Goal: Contribute content: Add original content to the website for others to see

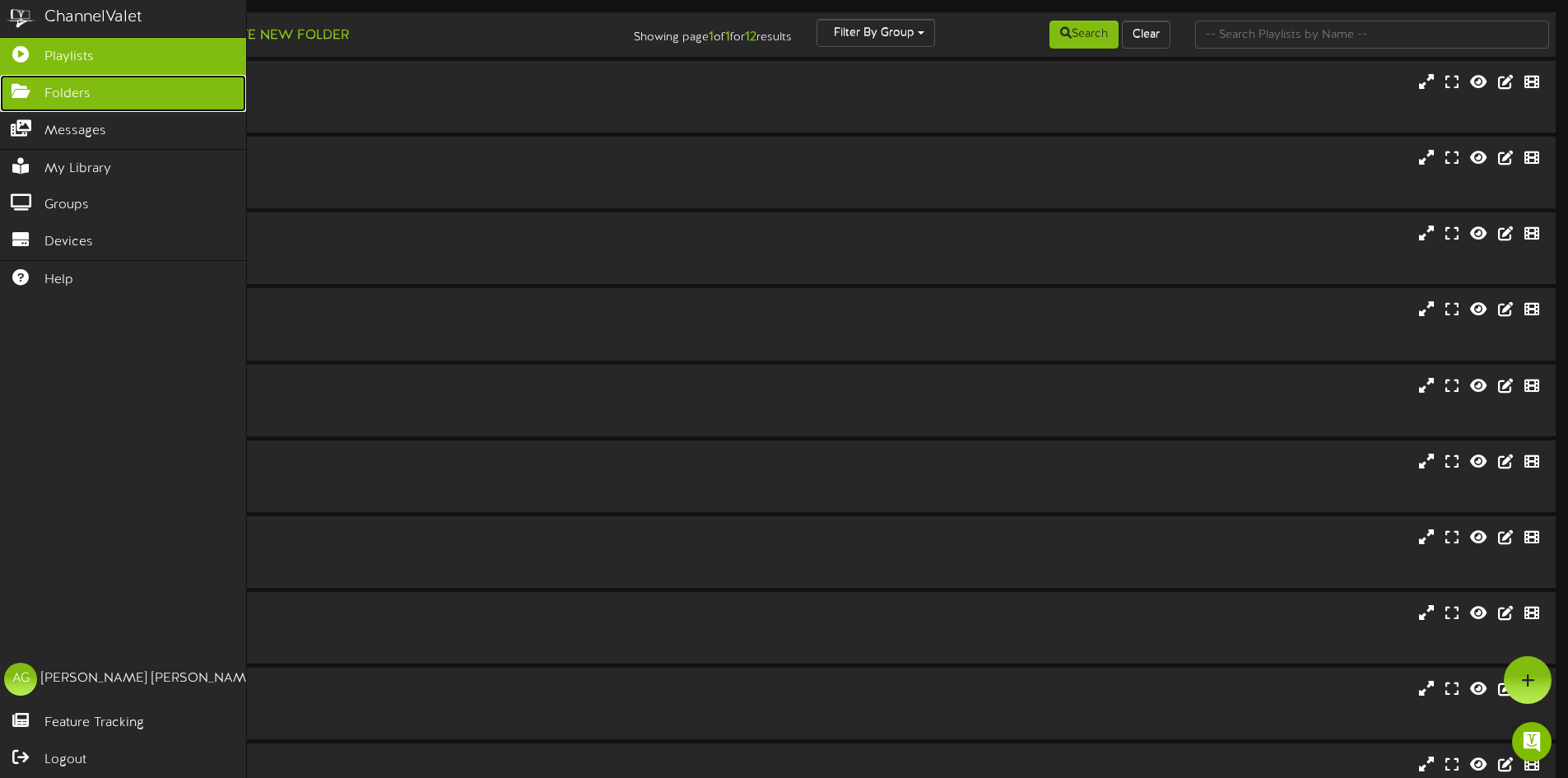
click at [27, 101] on link "Folders" at bounding box center [123, 93] width 246 height 38
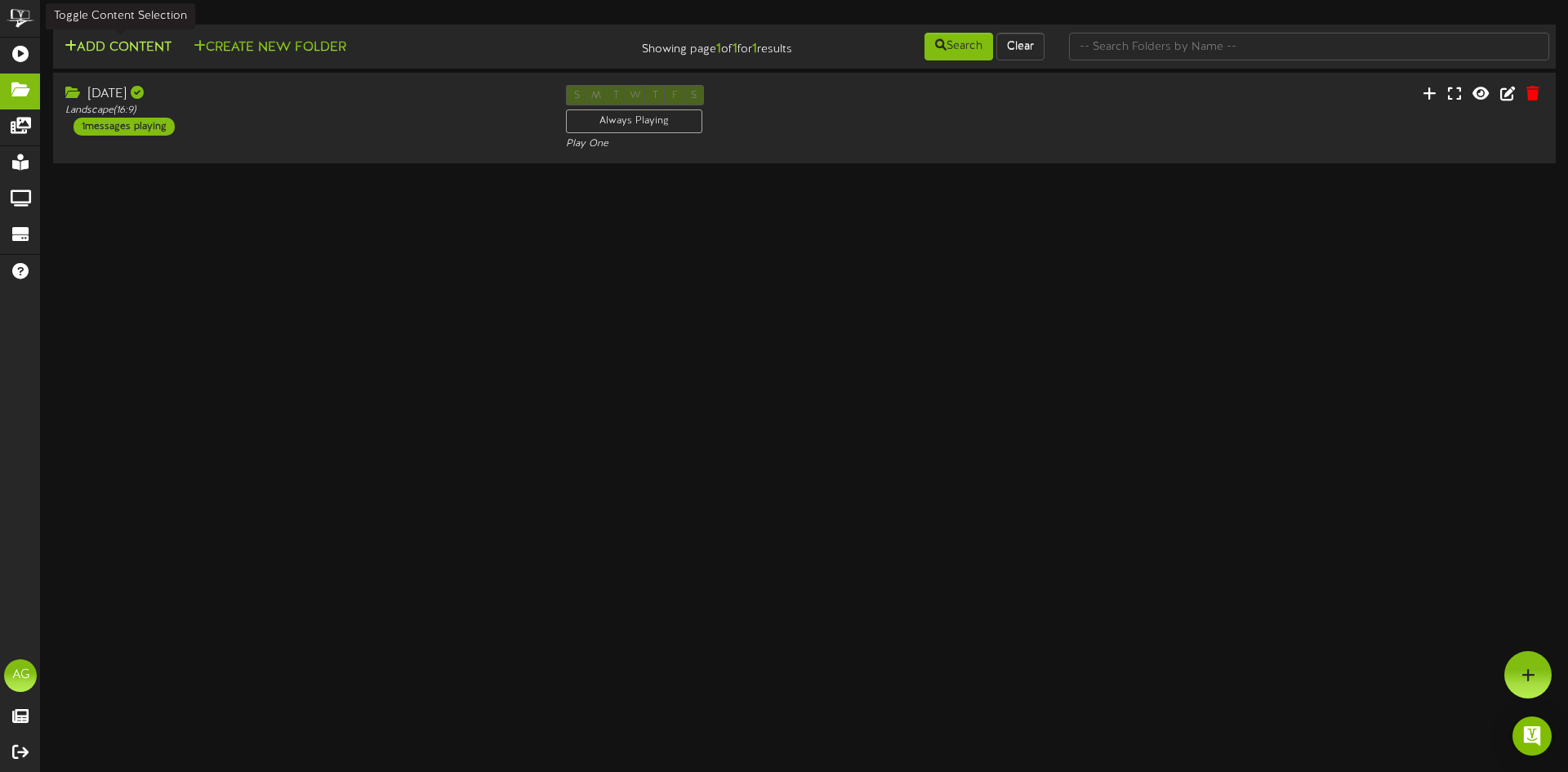
click at [135, 44] on button "Add Content" at bounding box center [118, 47] width 116 height 20
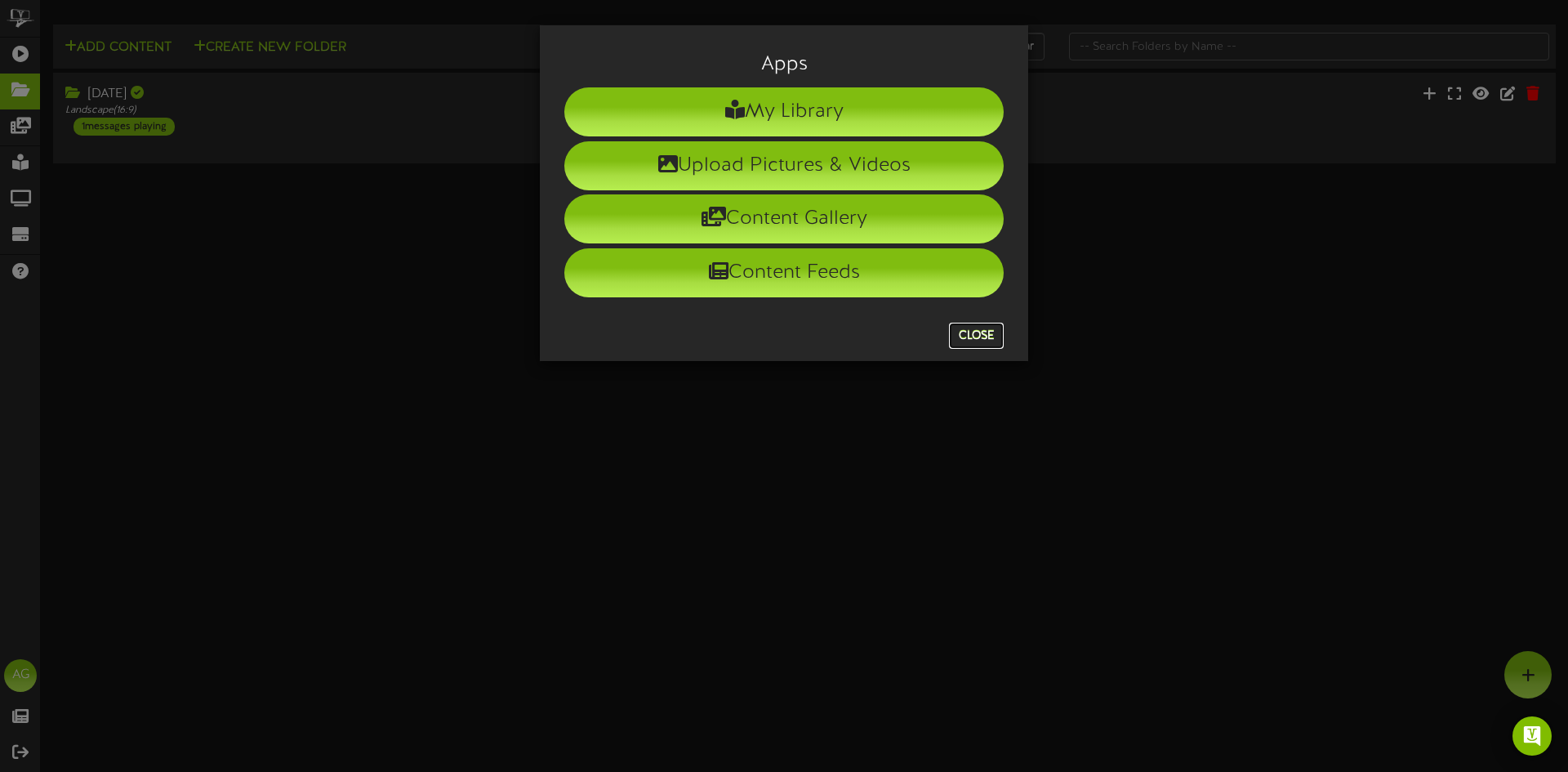
drag, startPoint x: 964, startPoint y: 340, endPoint x: 506, endPoint y: 214, distance: 475.0
click at [968, 338] on button "Close" at bounding box center [976, 335] width 54 height 26
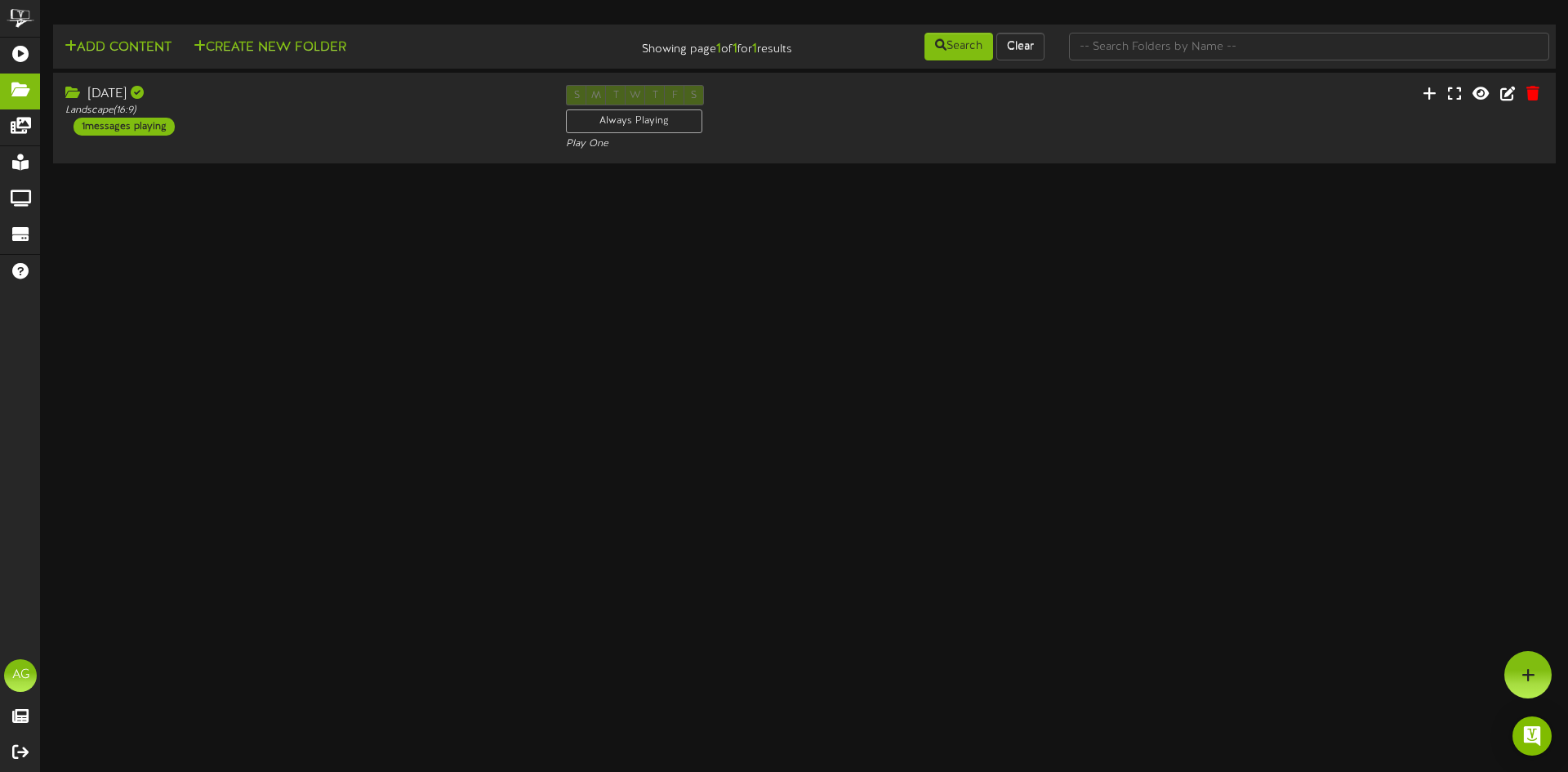
click at [293, 60] on div "Add Content Create New Folder Showing page 1 of 1 for 1 results Search Clear" at bounding box center [805, 47] width 1515 height 31
click at [294, 50] on button "Create New Folder" at bounding box center [270, 47] width 162 height 20
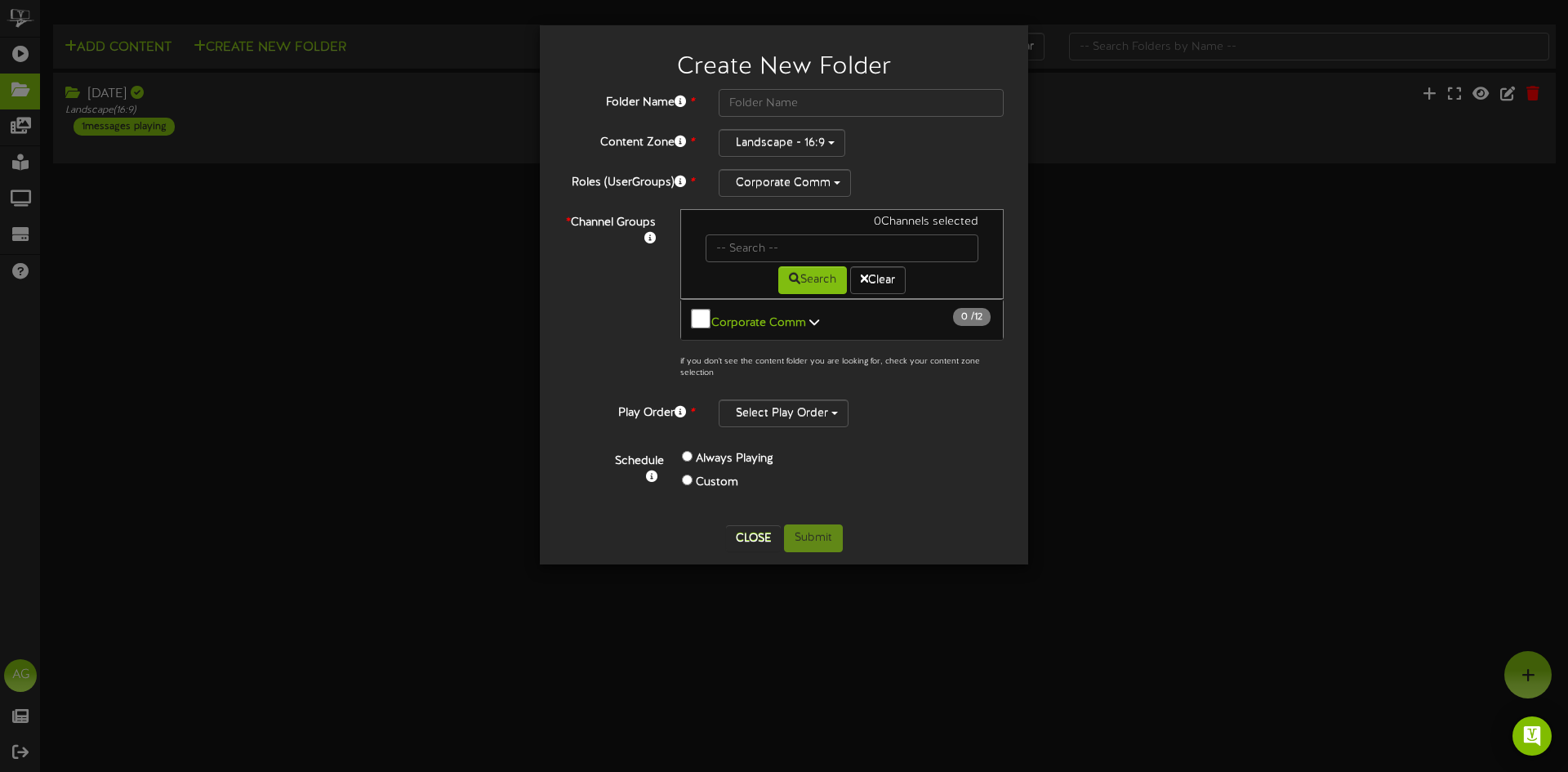
click at [781, 84] on div "Create New Folder" at bounding box center [784, 63] width 464 height 52
click at [775, 107] on input "text" at bounding box center [861, 102] width 285 height 28
type input "[DATE] Updates"
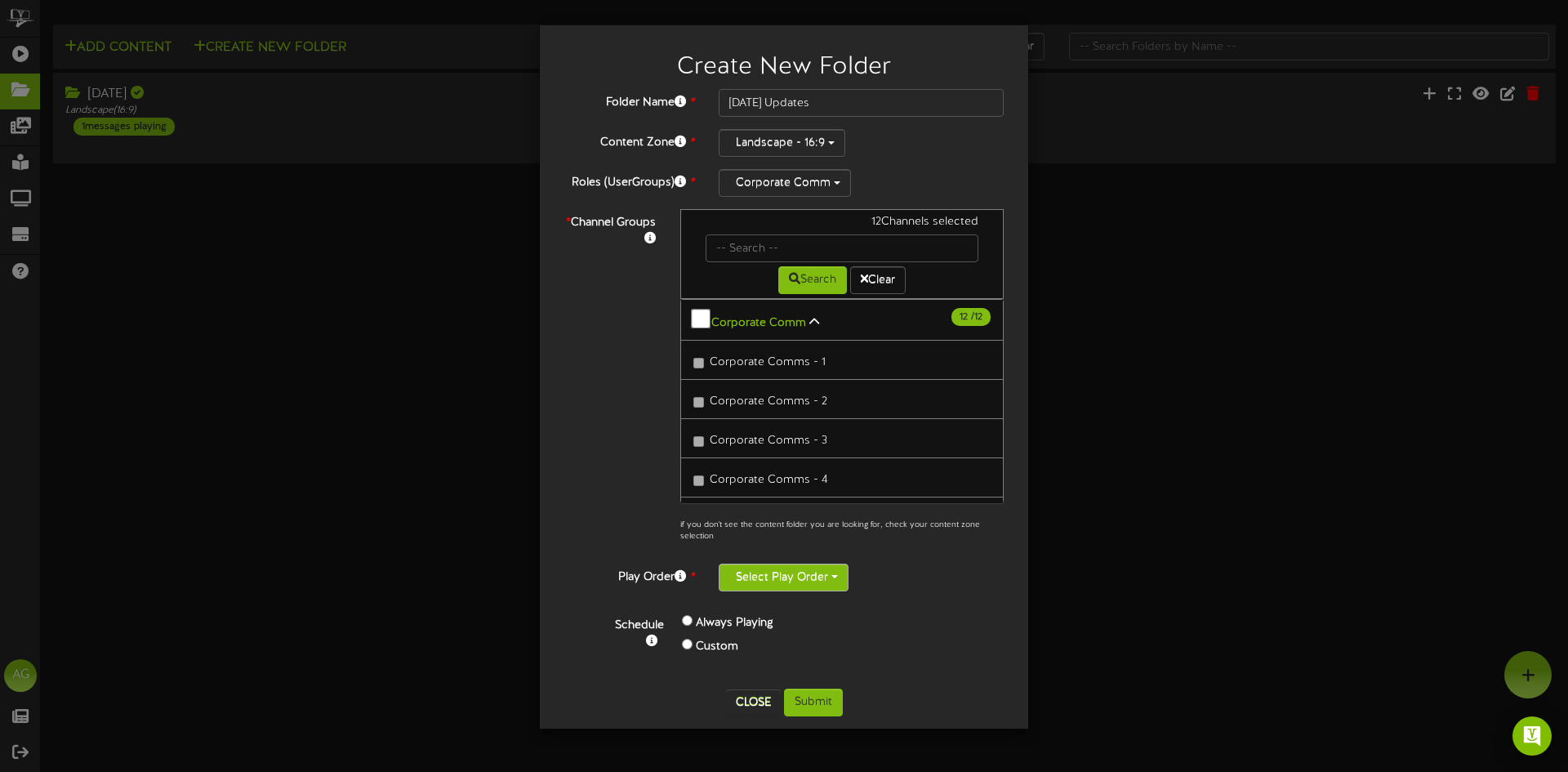
click at [785, 570] on button "Select Play Order" at bounding box center [784, 577] width 130 height 28
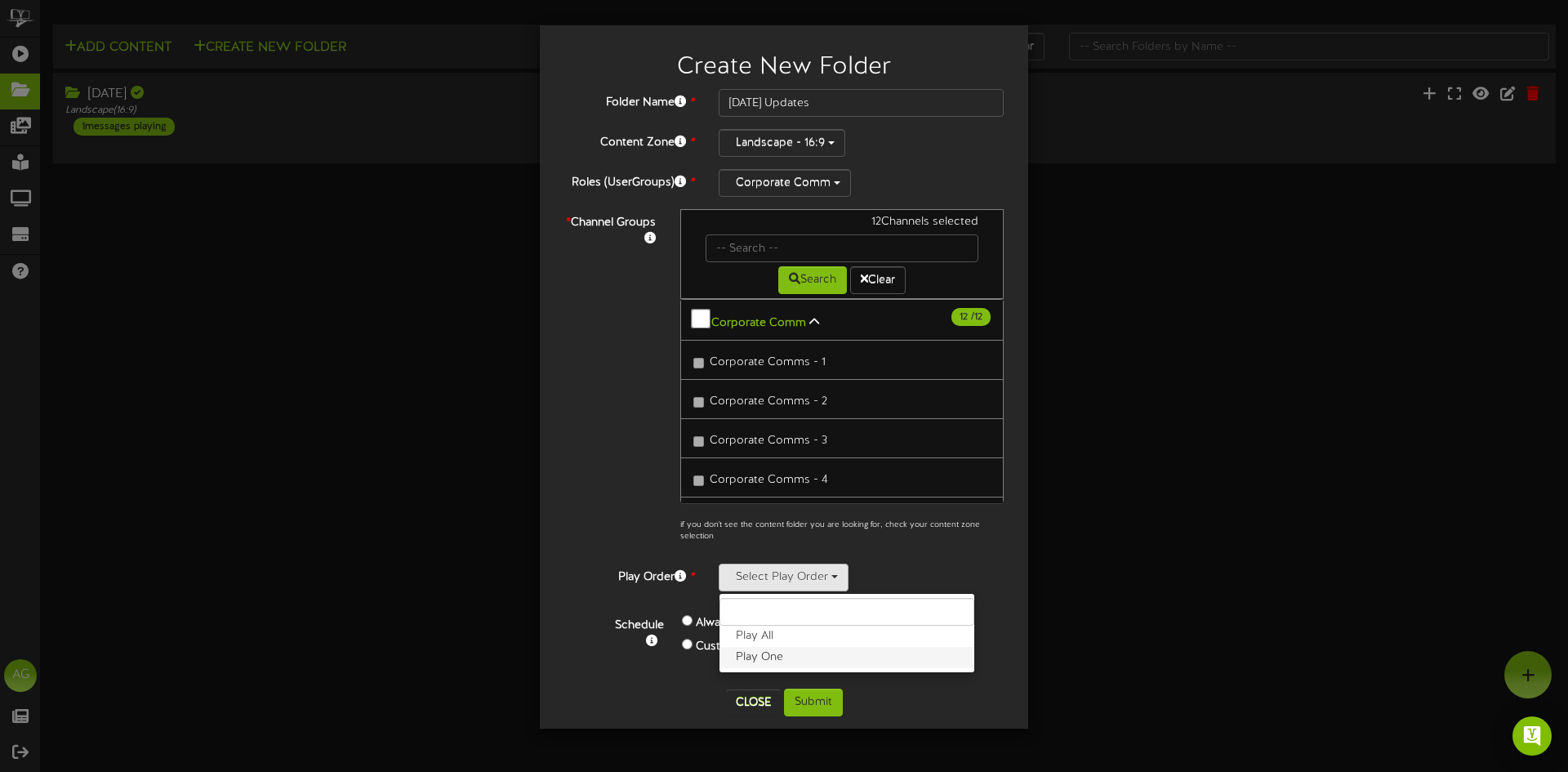
click at [763, 659] on label "Play One" at bounding box center [846, 657] width 255 height 21
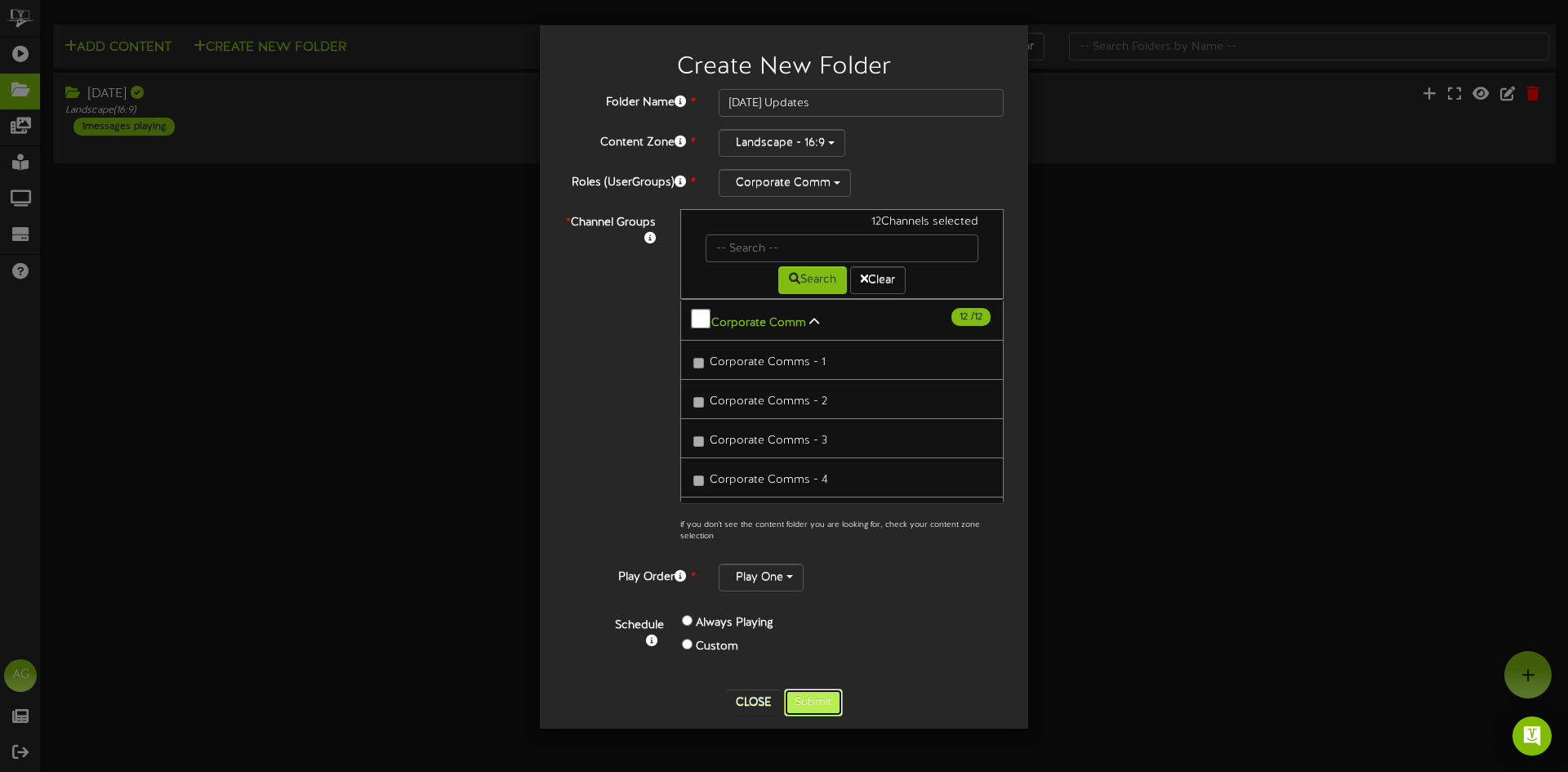
click at [823, 699] on button "Submit" at bounding box center [814, 702] width 59 height 28
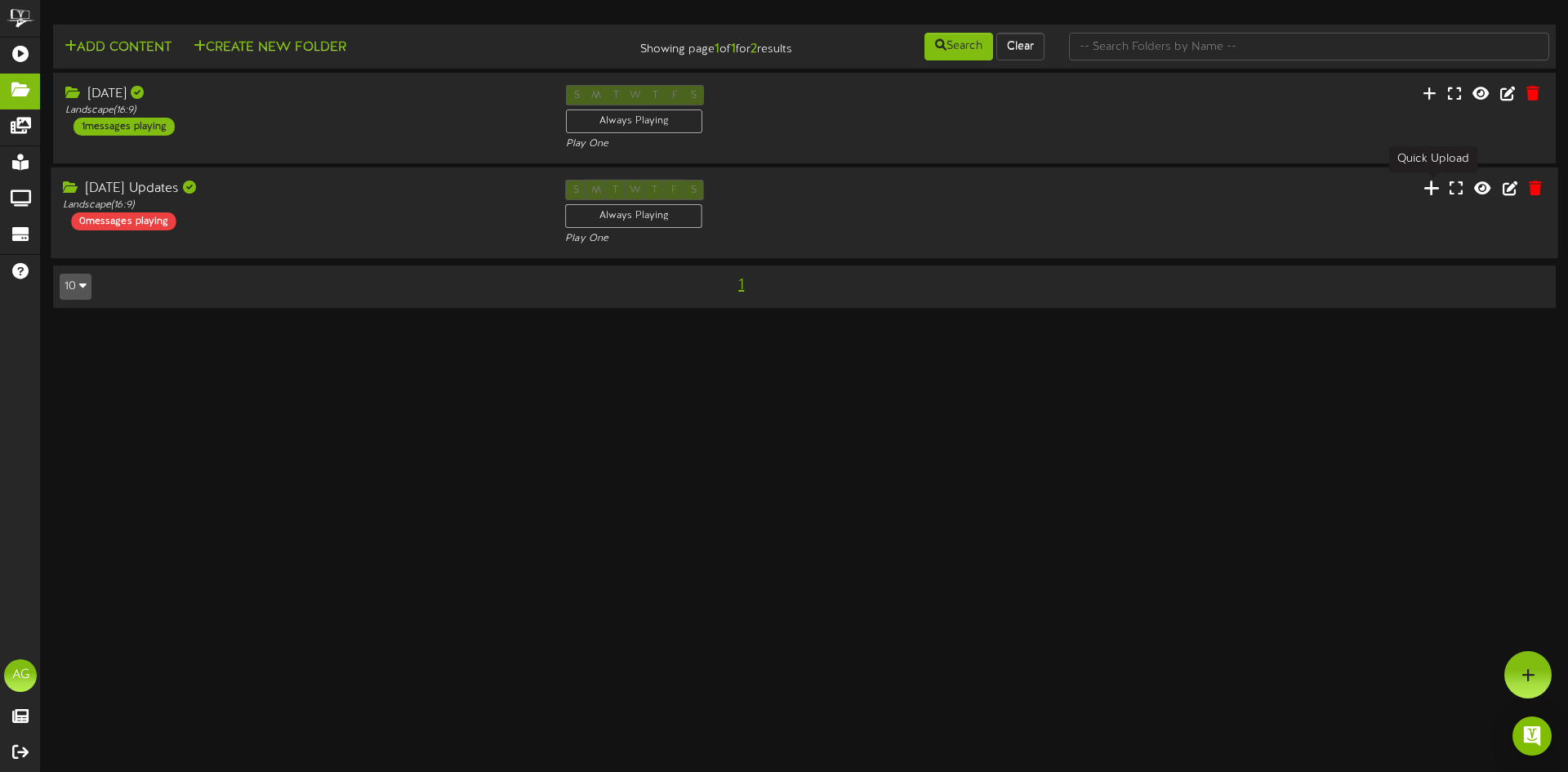
click at [1437, 191] on icon at bounding box center [1432, 188] width 16 height 18
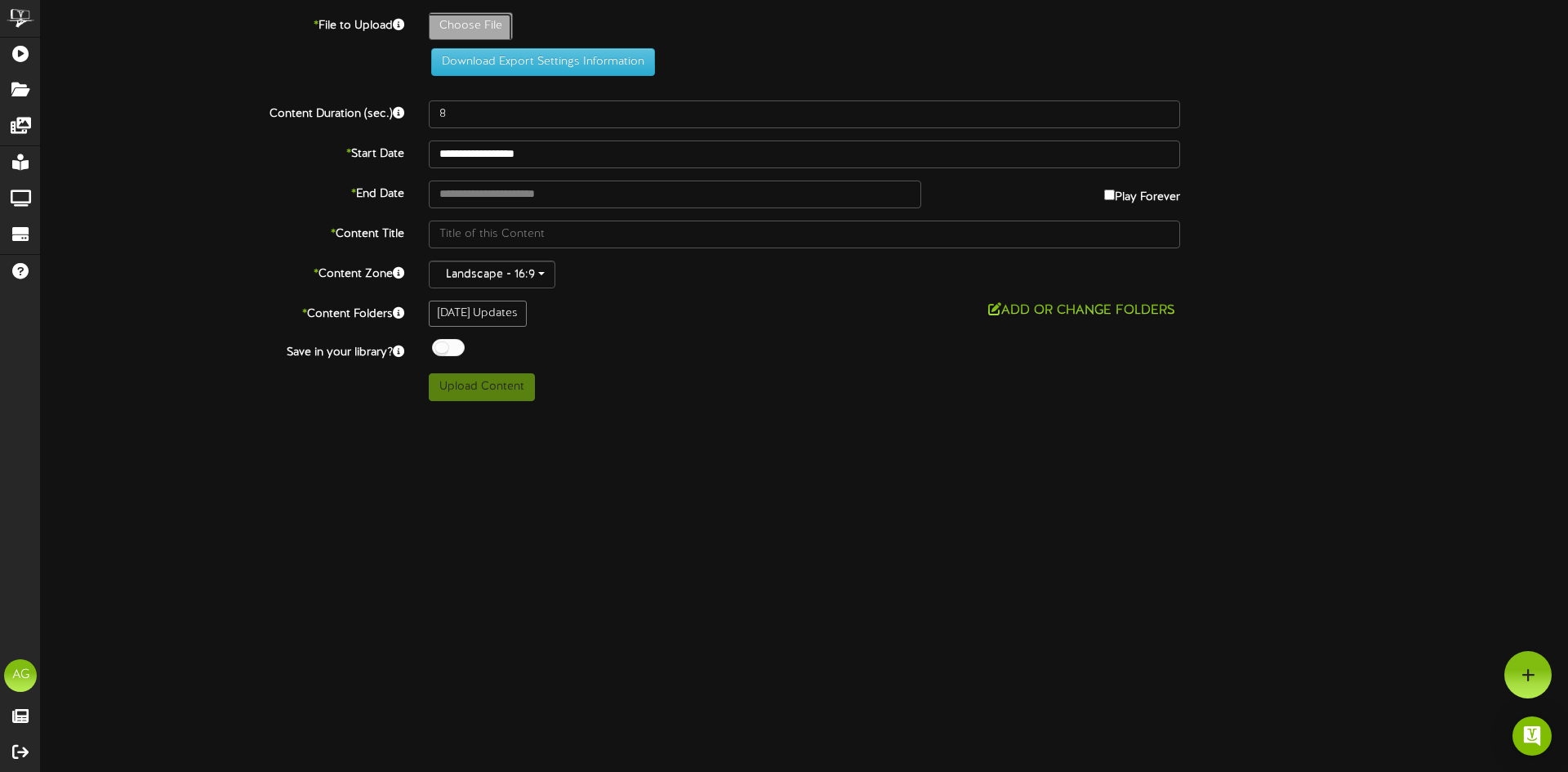
type input "**********"
type input "FTCTV9162025-Updates"
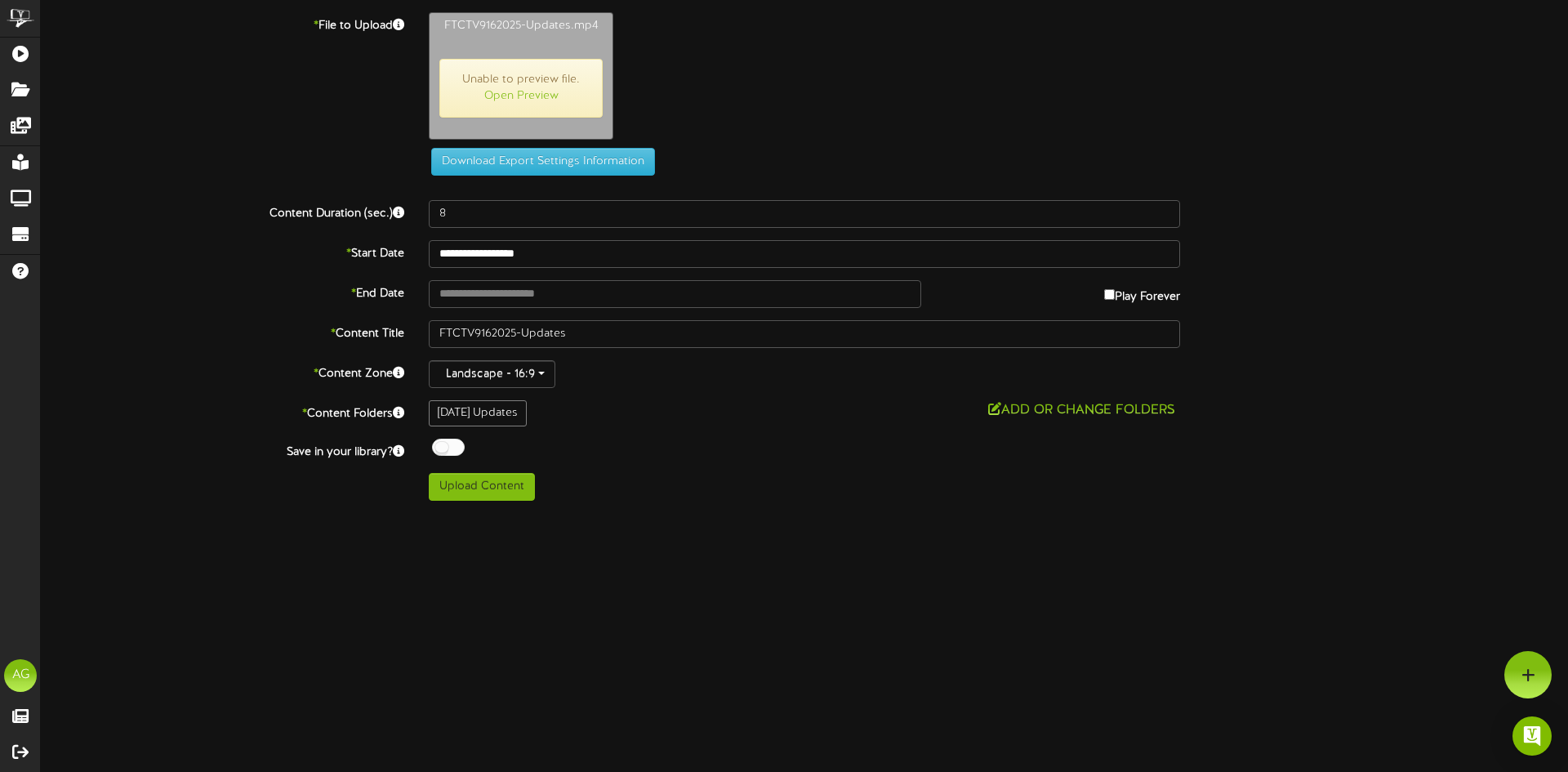
type input "1236"
click at [726, 513] on html "ChannelValet Playlists Folders Messages My Library Groups Devices Help AG [PERS…" at bounding box center [784, 257] width 1568 height 513
click at [484, 499] on button "Upload Content" at bounding box center [482, 487] width 106 height 28
type input "**********"
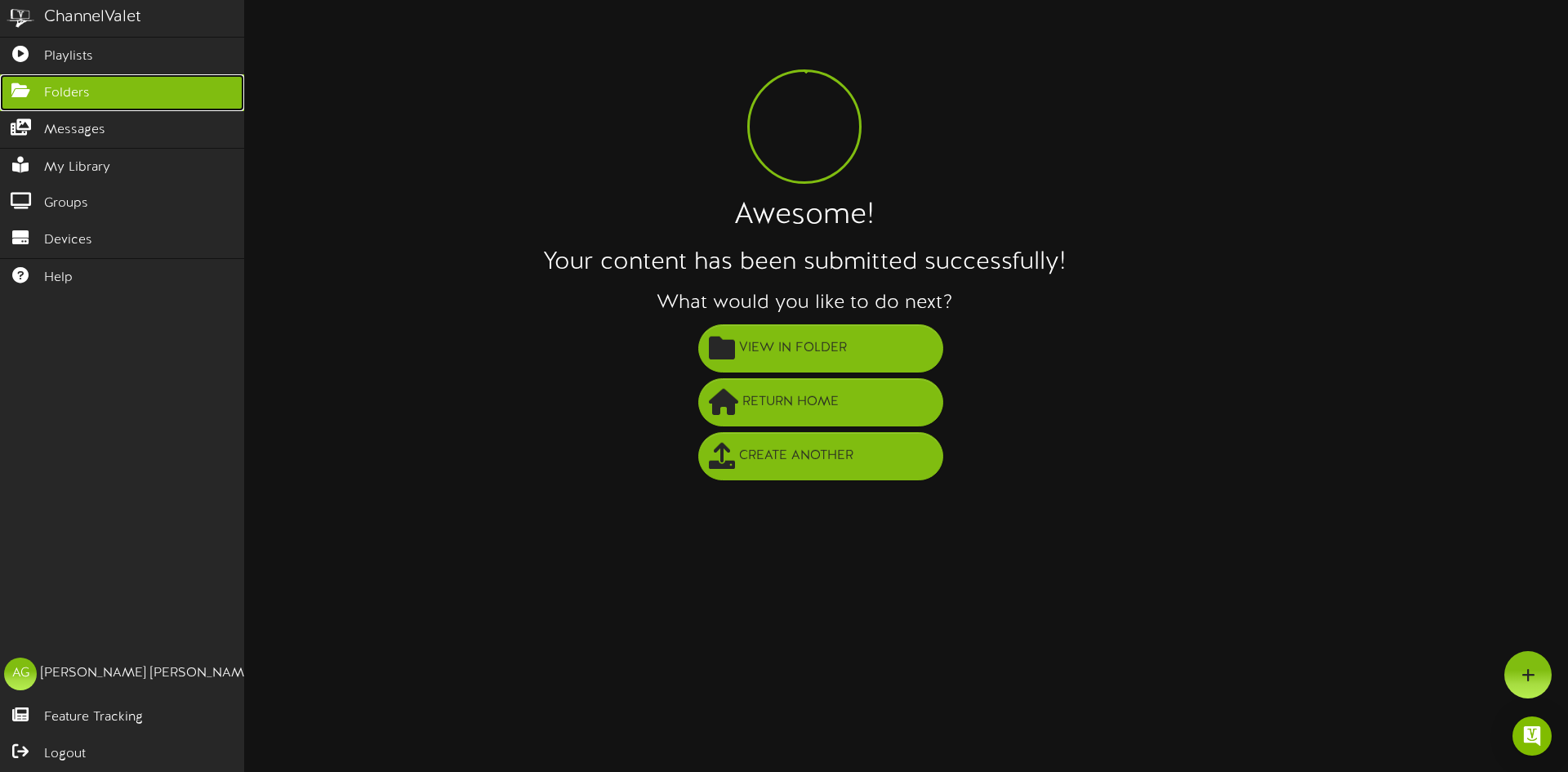
click at [23, 99] on link "Folders" at bounding box center [122, 93] width 244 height 37
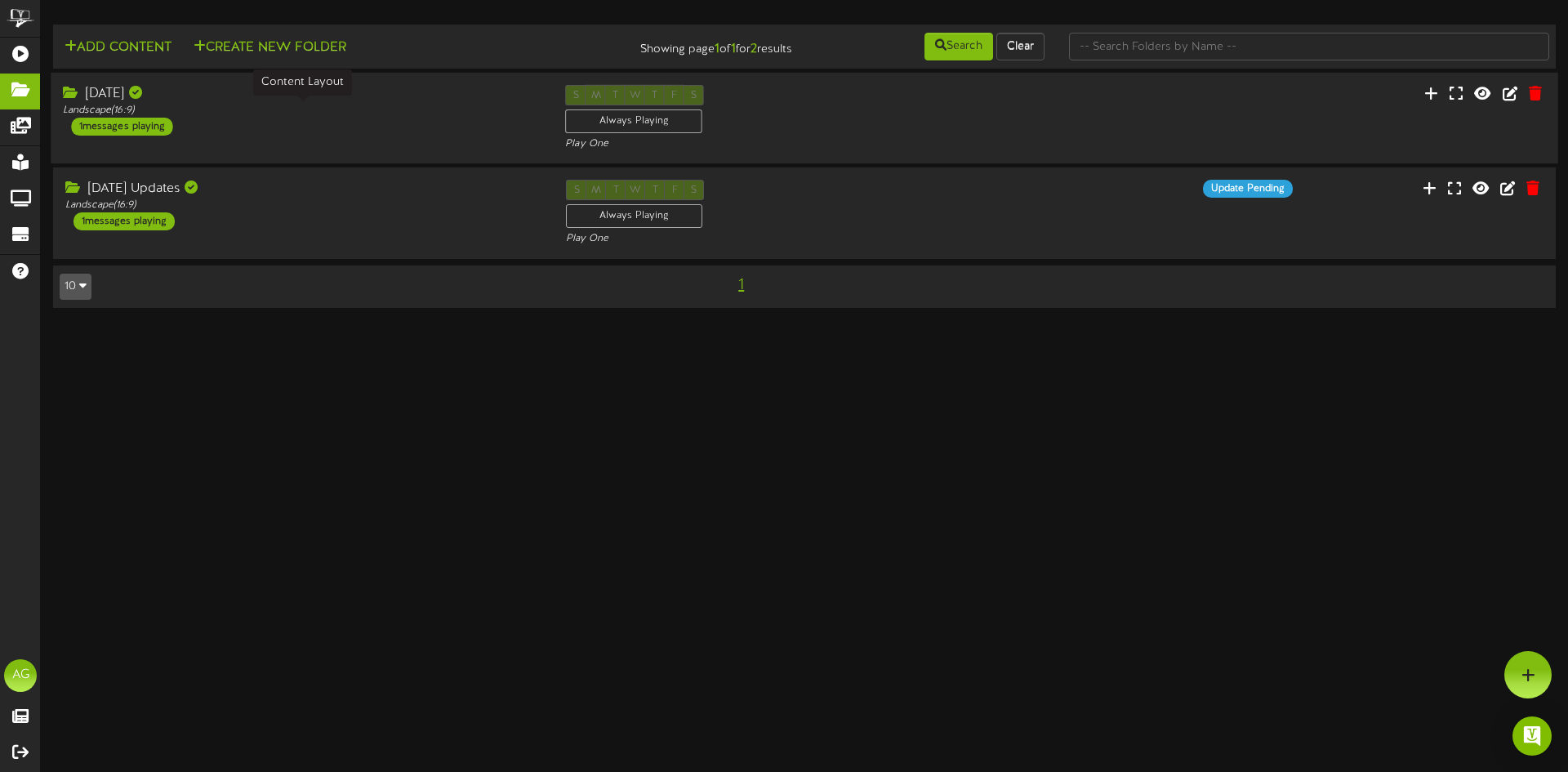
click at [352, 104] on div "Landscape ( 16:9 )" at bounding box center [301, 111] width 478 height 14
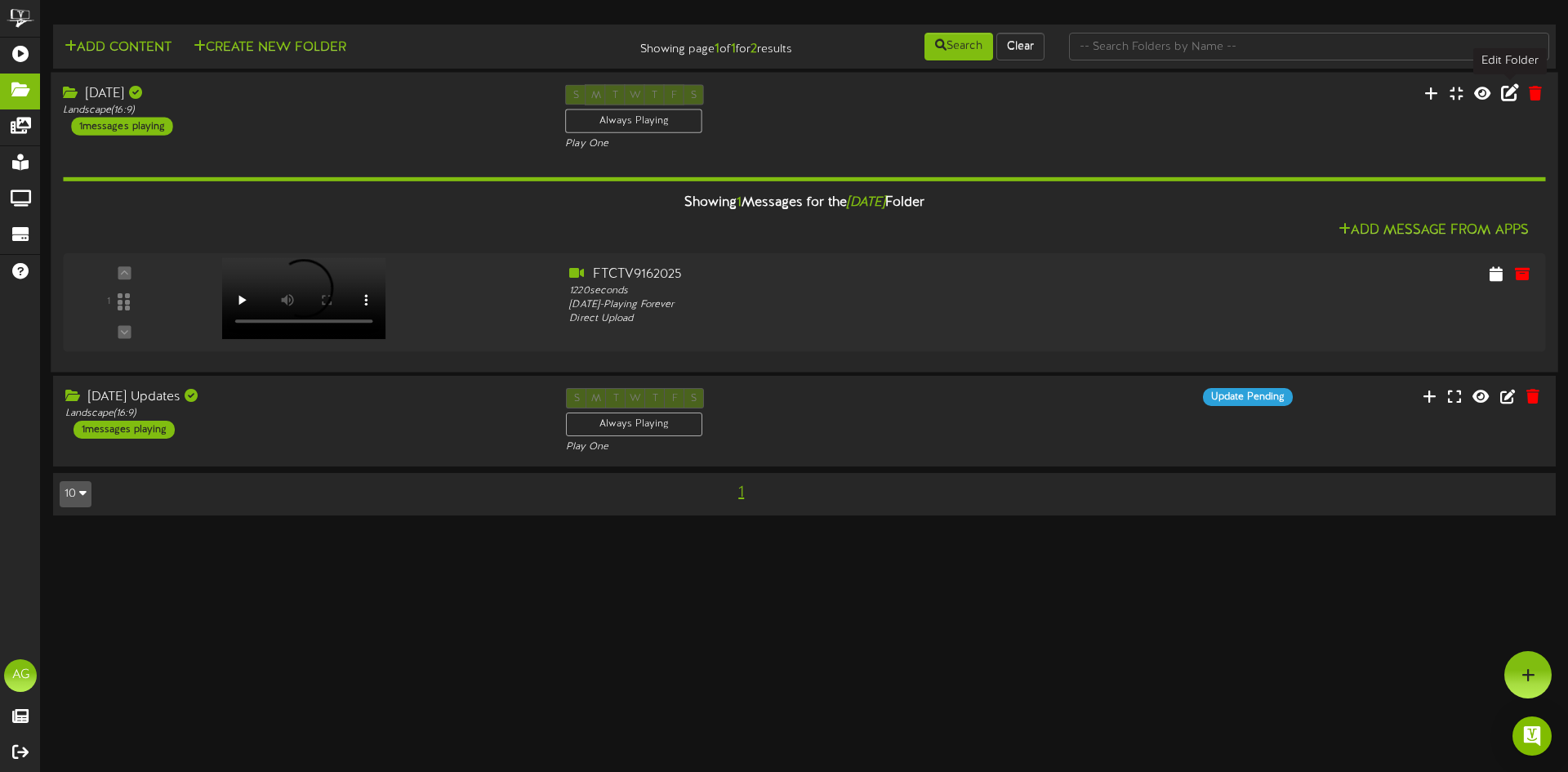
click at [1502, 95] on icon at bounding box center [1510, 92] width 18 height 18
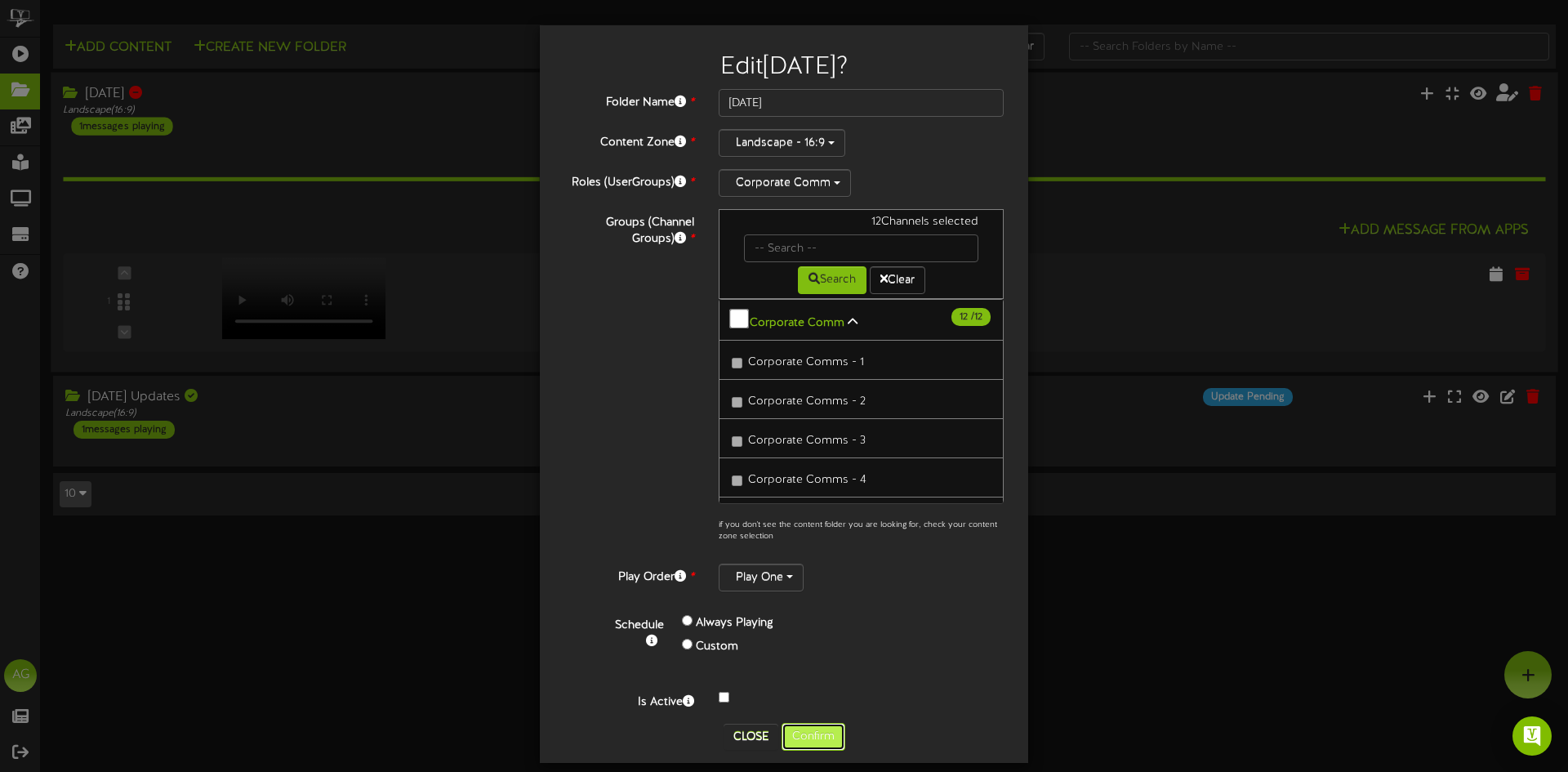
click at [811, 731] on button "Confirm" at bounding box center [813, 737] width 64 height 28
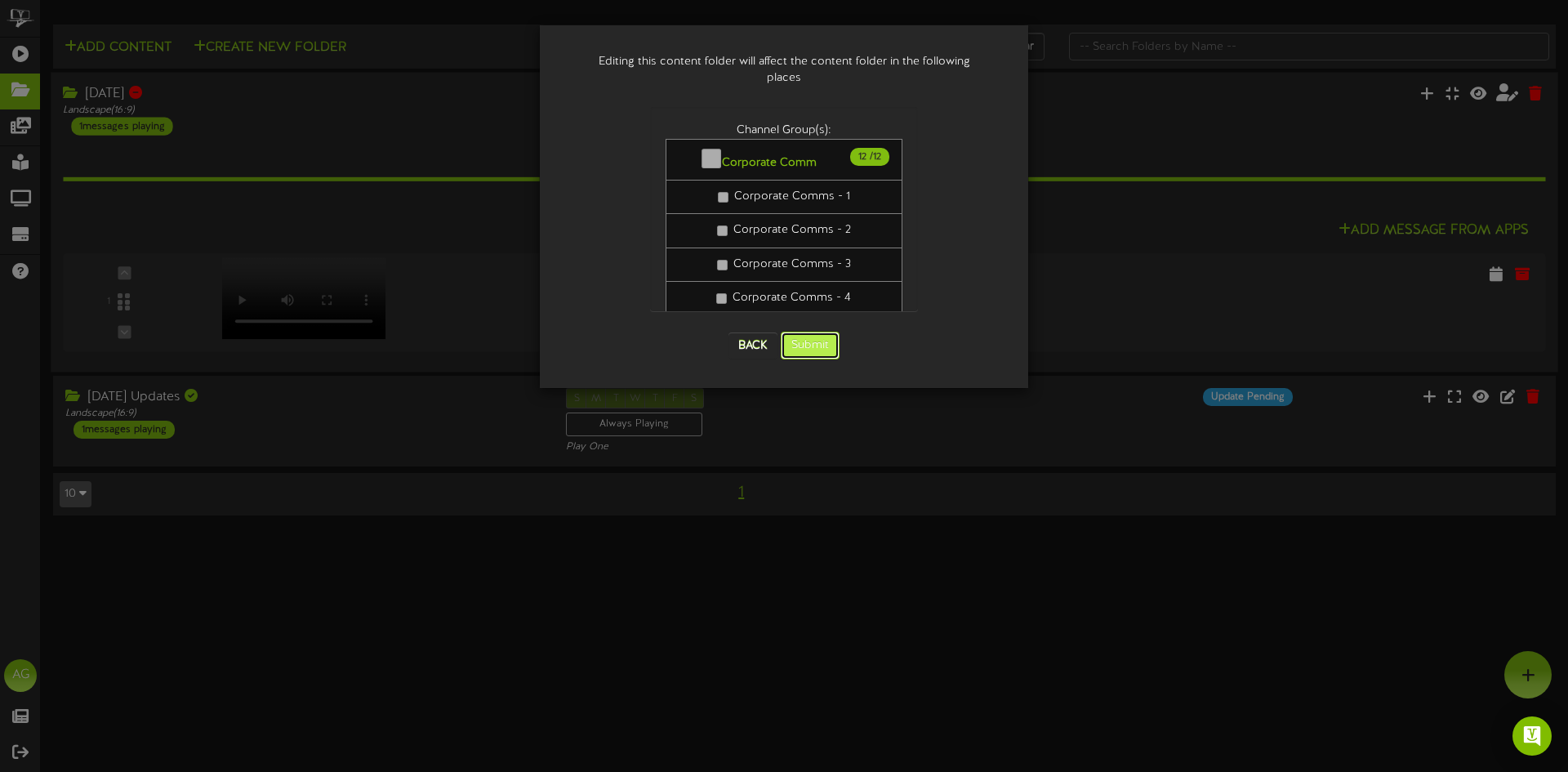
click at [813, 332] on button "Submit" at bounding box center [811, 345] width 59 height 28
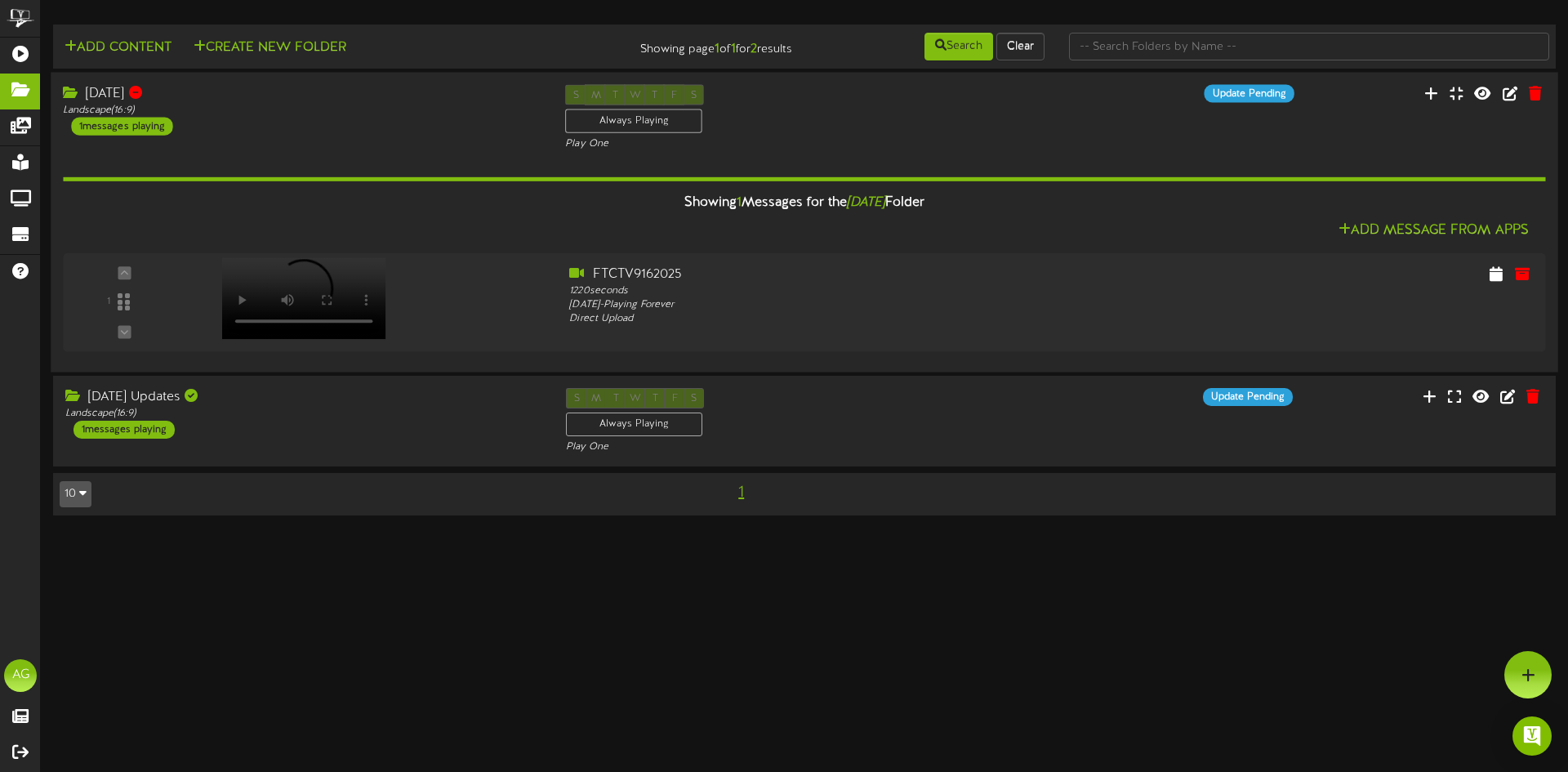
click at [328, 161] on div "Showing 1 Messages for the [DATE] Folder Add Message From Apps 1" at bounding box center [804, 255] width 1482 height 208
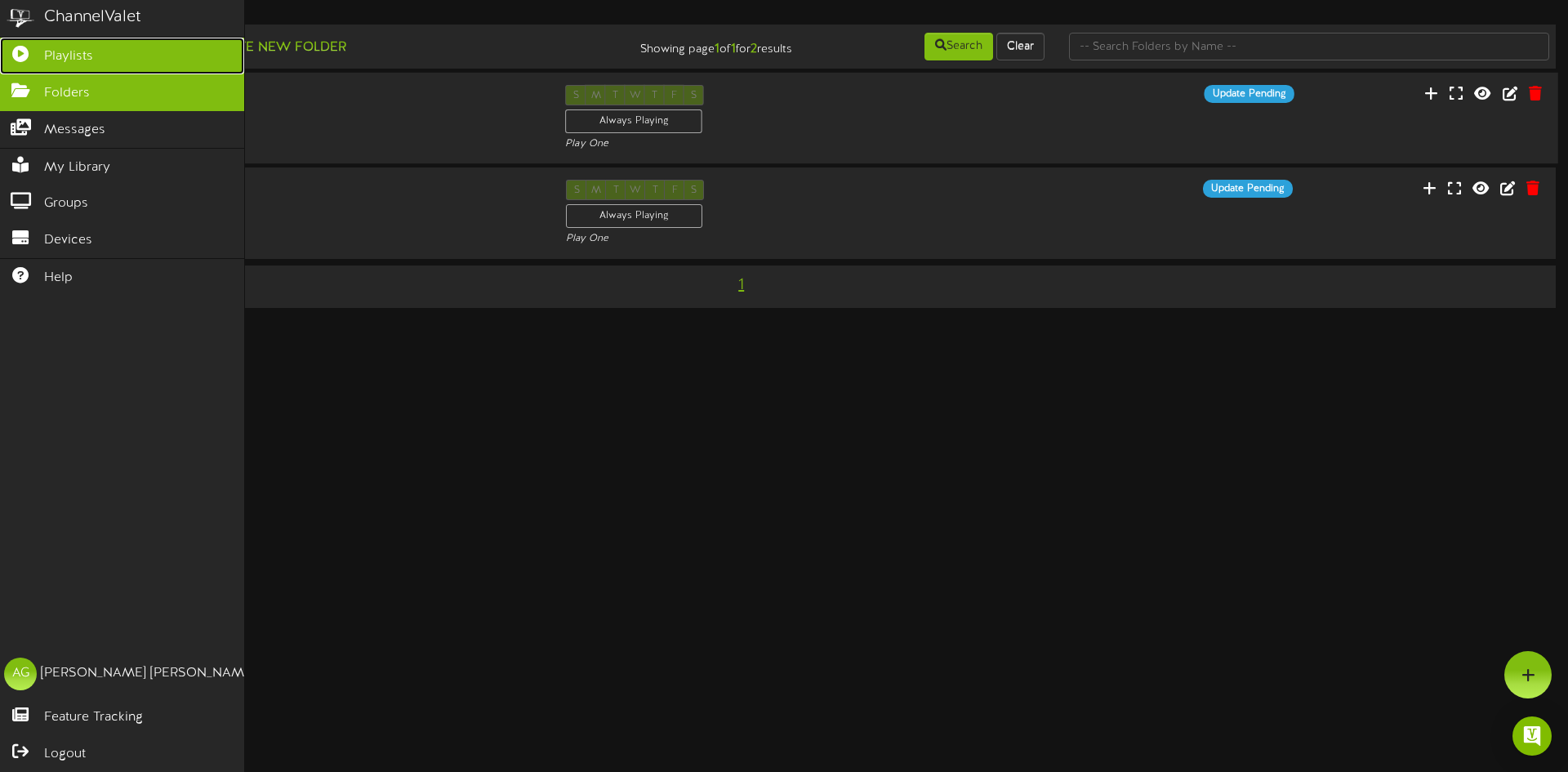
click at [7, 65] on link "Playlists" at bounding box center [122, 55] width 244 height 37
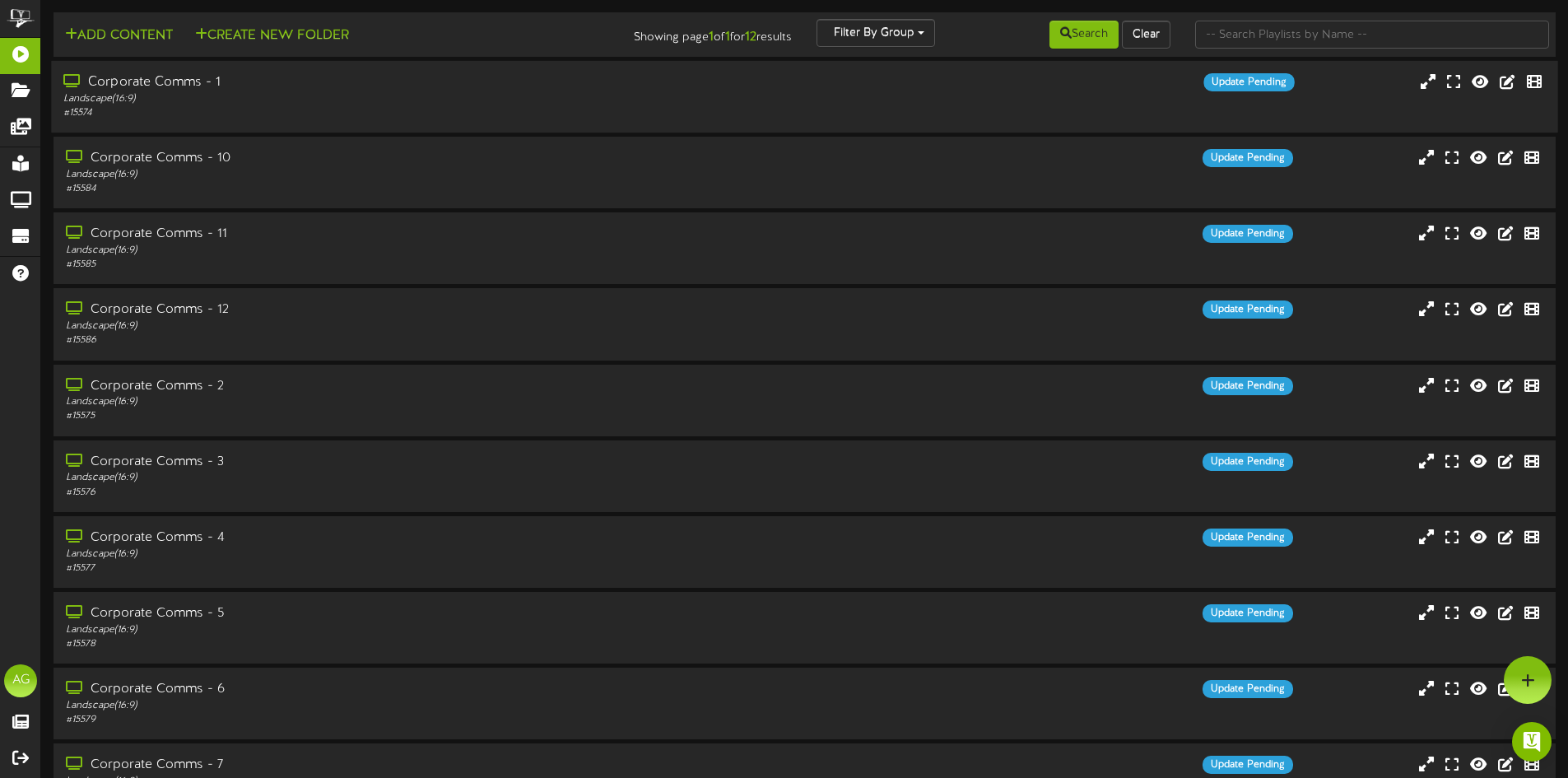
click at [407, 89] on div "Corporate Comms - 1" at bounding box center [365, 83] width 604 height 19
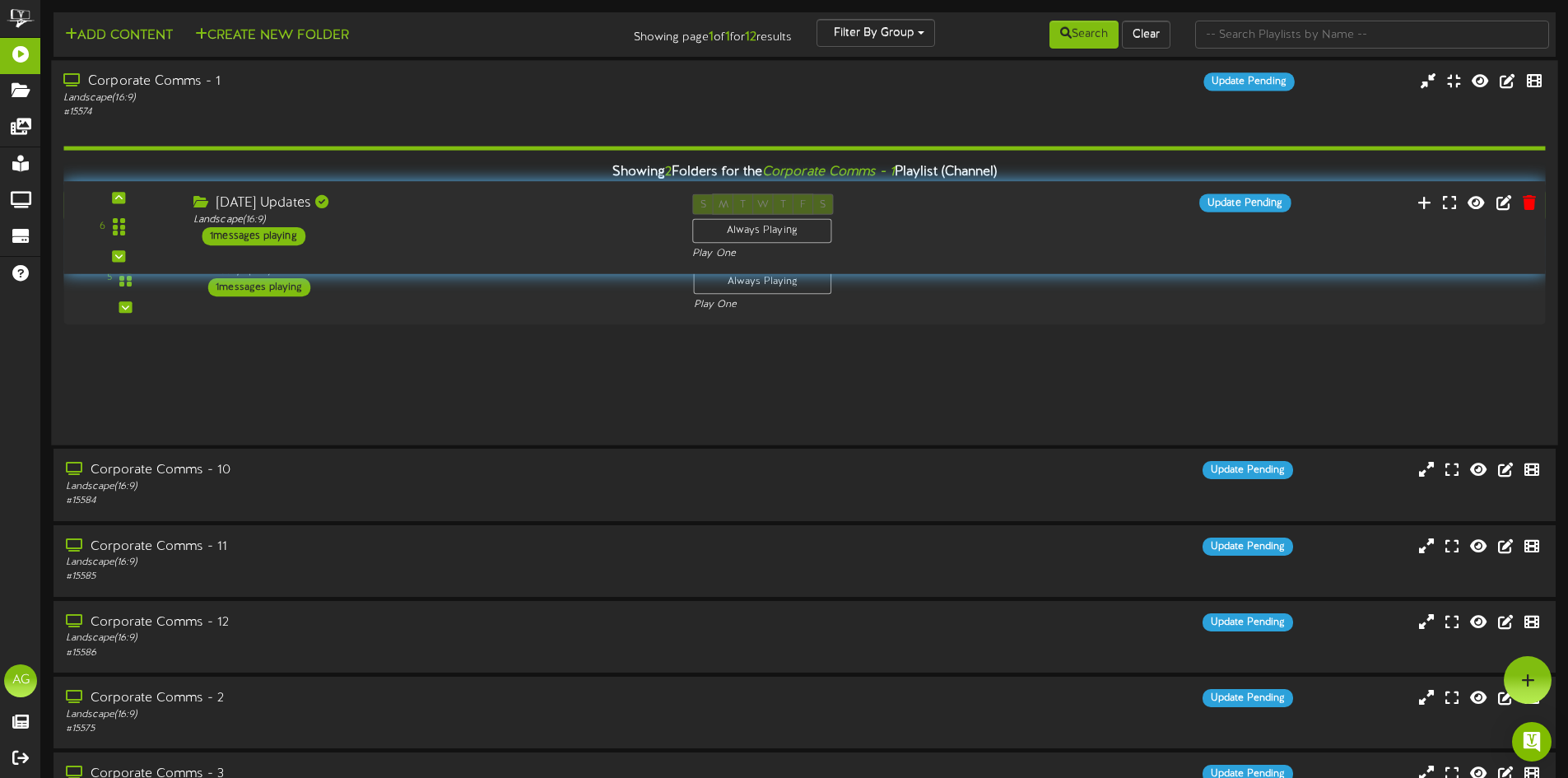
drag, startPoint x: 127, startPoint y: 375, endPoint x: 177, endPoint y: 215, distance: 167.6
click at [177, 215] on div "6" at bounding box center [118, 226] width 125 height 66
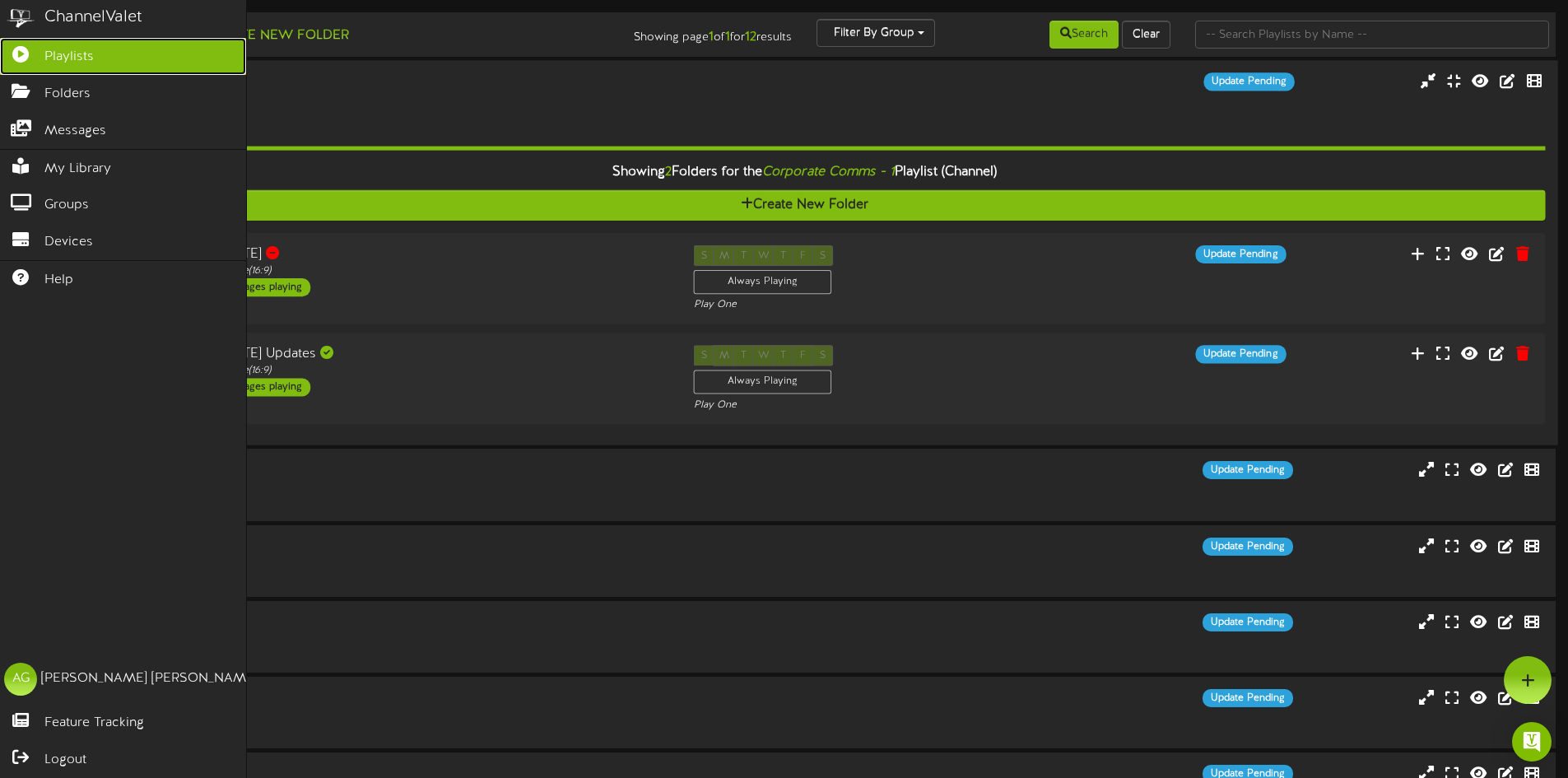
click at [26, 66] on link "Playlists" at bounding box center [123, 56] width 246 height 38
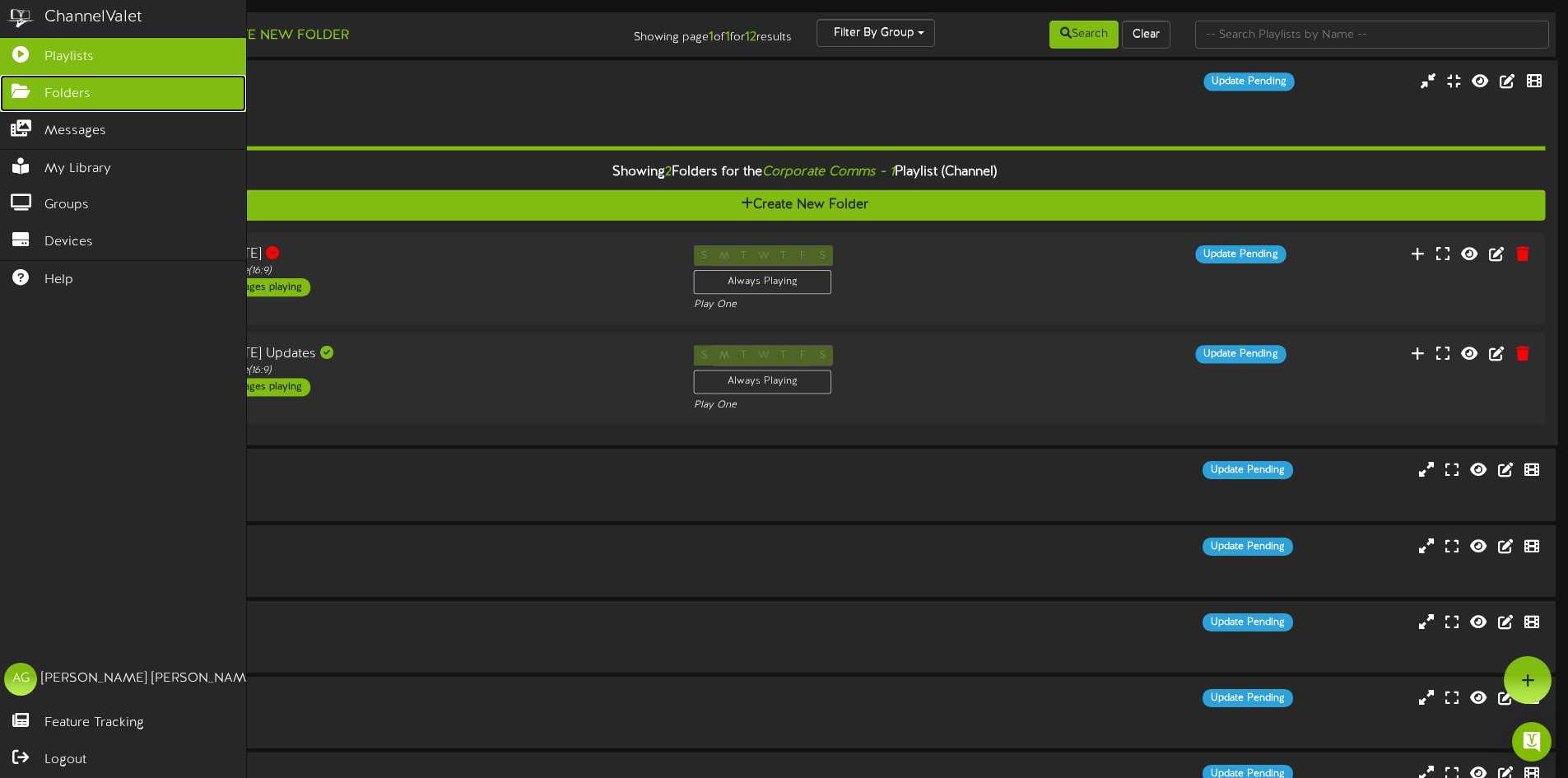
click at [27, 99] on link "Folders" at bounding box center [123, 93] width 246 height 38
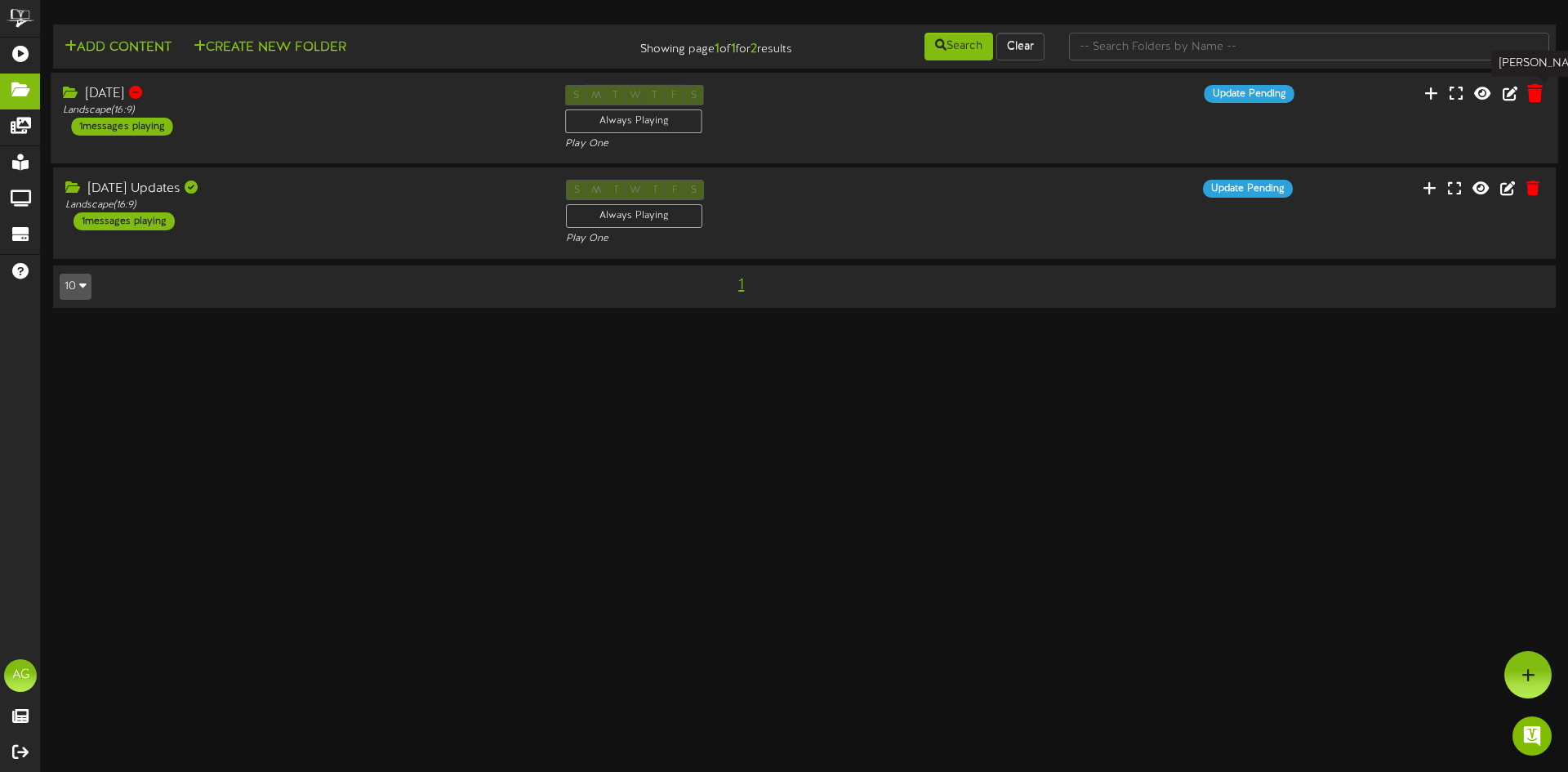
click at [1533, 94] on icon at bounding box center [1535, 93] width 15 height 18
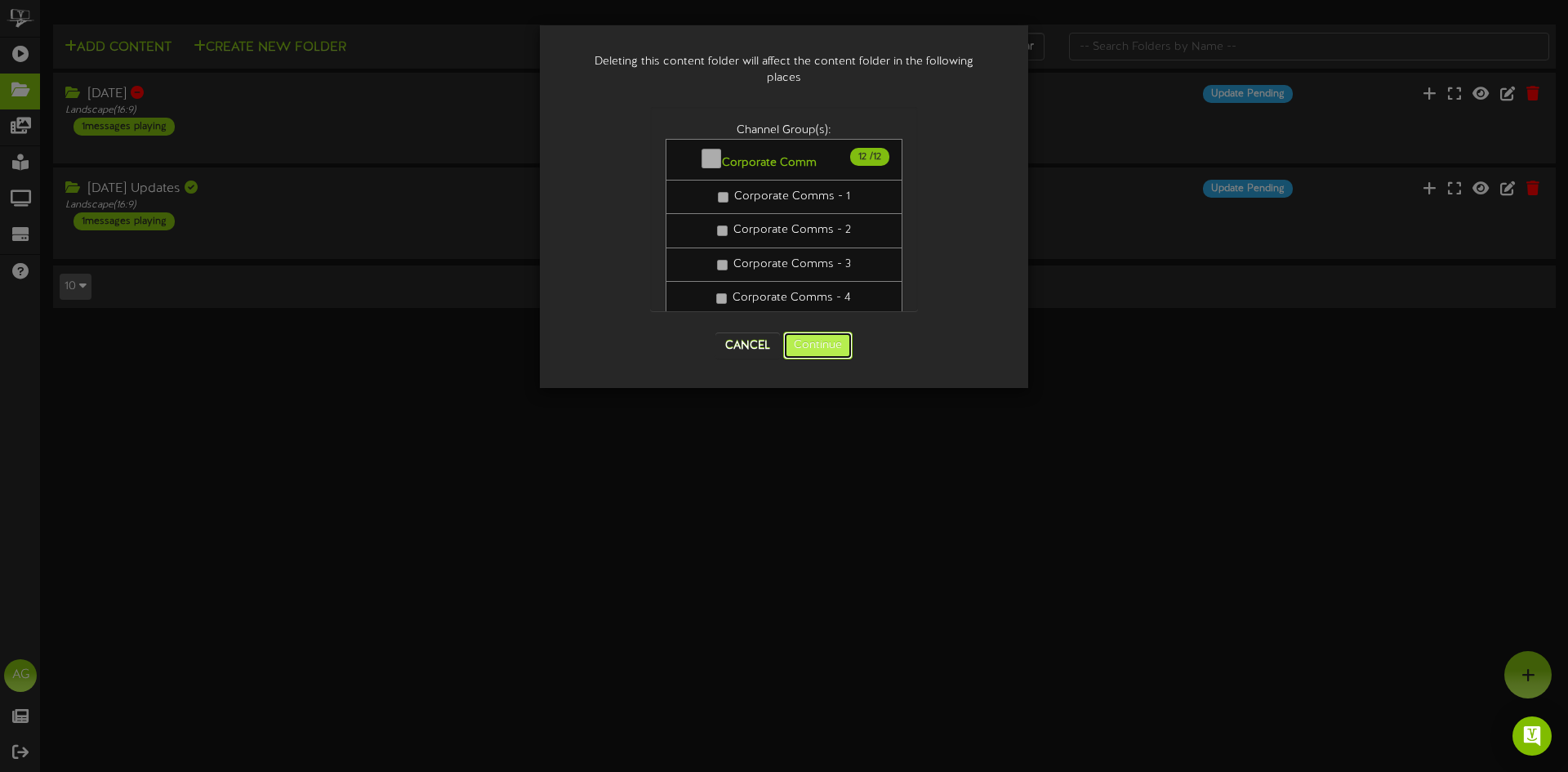
click at [816, 351] on button "Continue" at bounding box center [817, 345] width 70 height 28
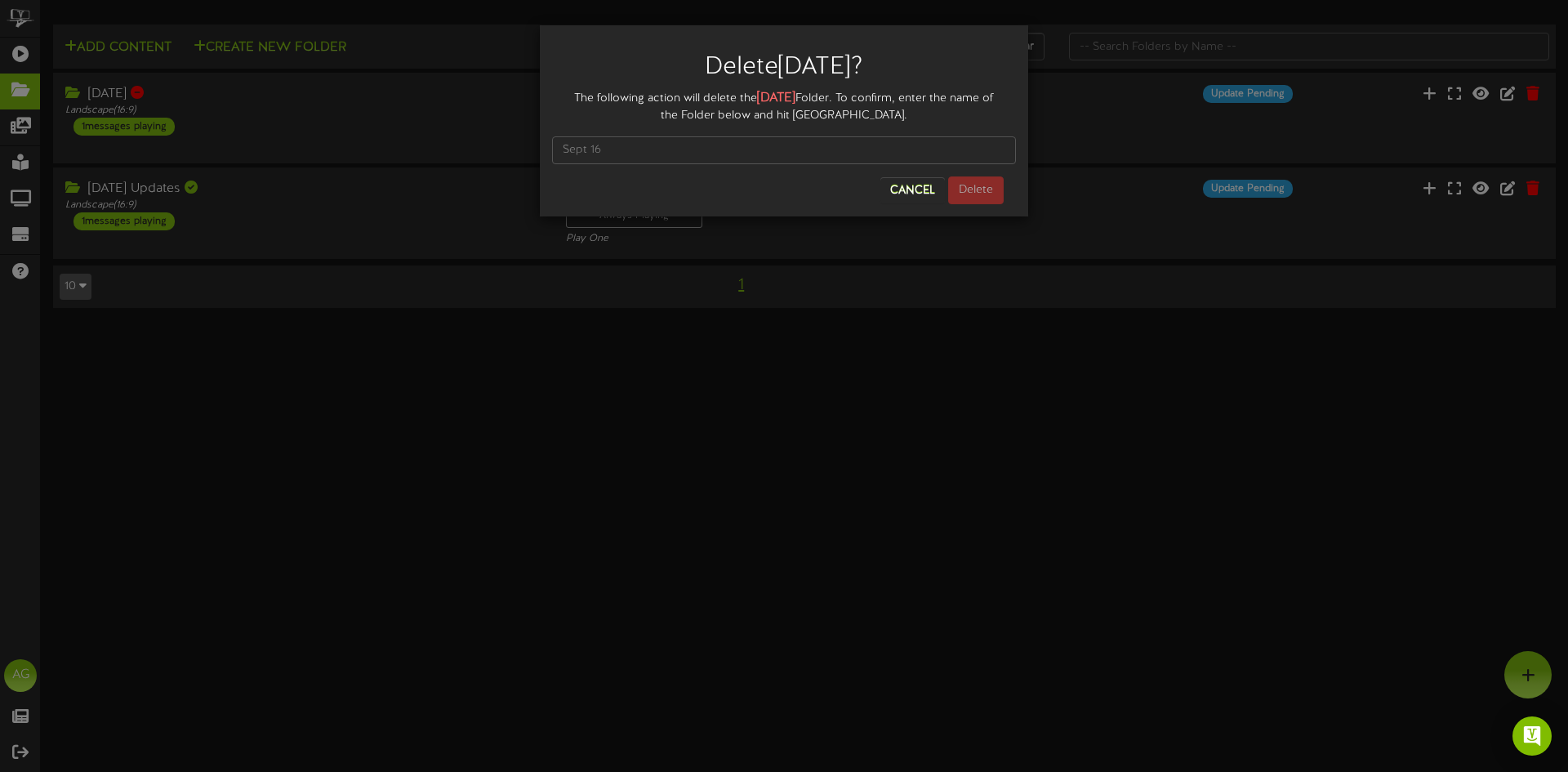
drag, startPoint x: 759, startPoint y: 97, endPoint x: 798, endPoint y: 96, distance: 39.0
click at [795, 96] on strong "[DATE]" at bounding box center [776, 97] width 38 height 14
copy strong "[DATE]"
click at [731, 156] on input "text" at bounding box center [784, 150] width 464 height 28
paste input "[DATE]"
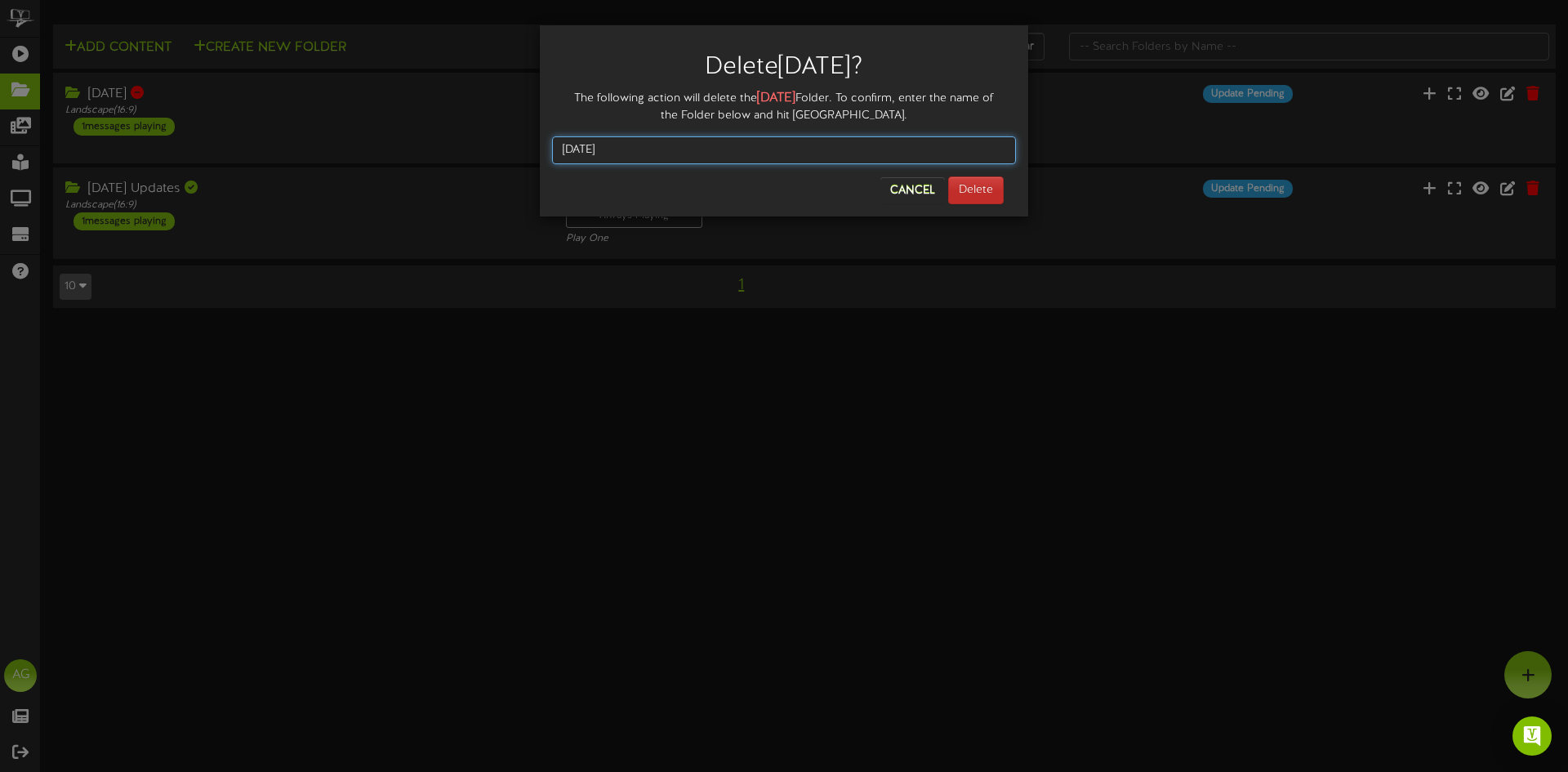
type input "[DATE]"
click at [988, 192] on button "Delete" at bounding box center [976, 190] width 55 height 28
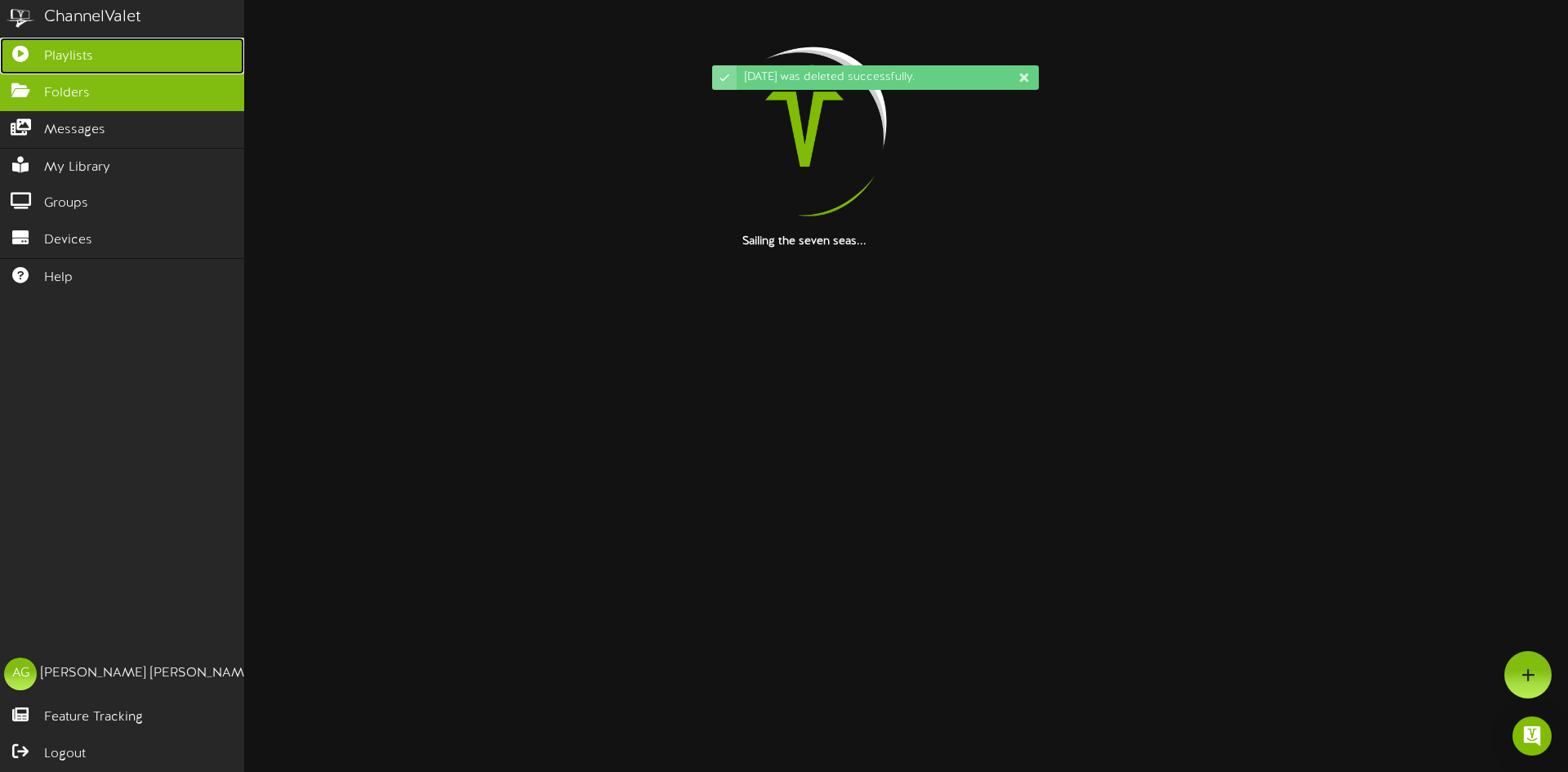
click at [24, 58] on icon at bounding box center [20, 52] width 41 height 12
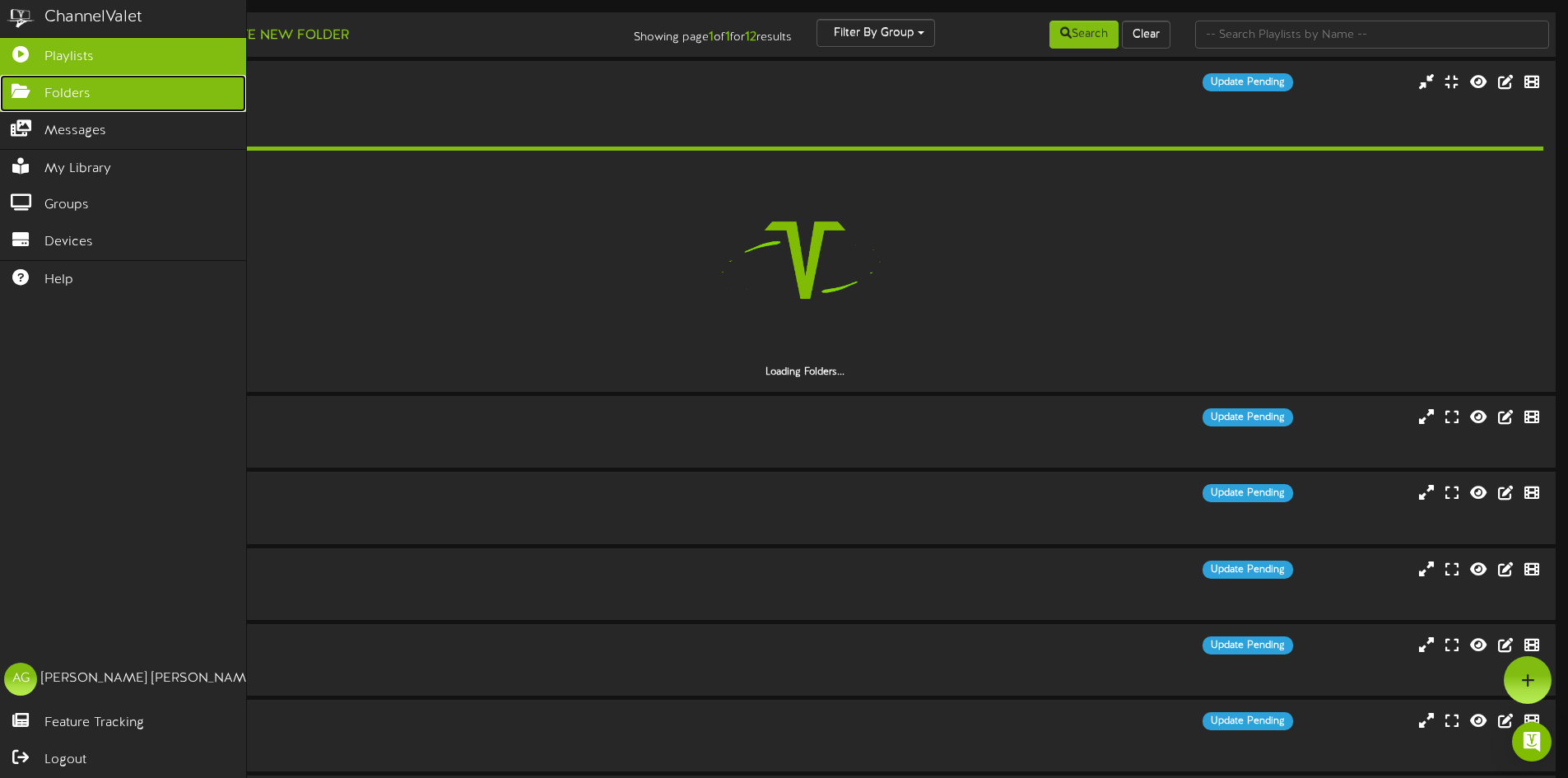
click at [32, 100] on link "Folders" at bounding box center [123, 93] width 246 height 38
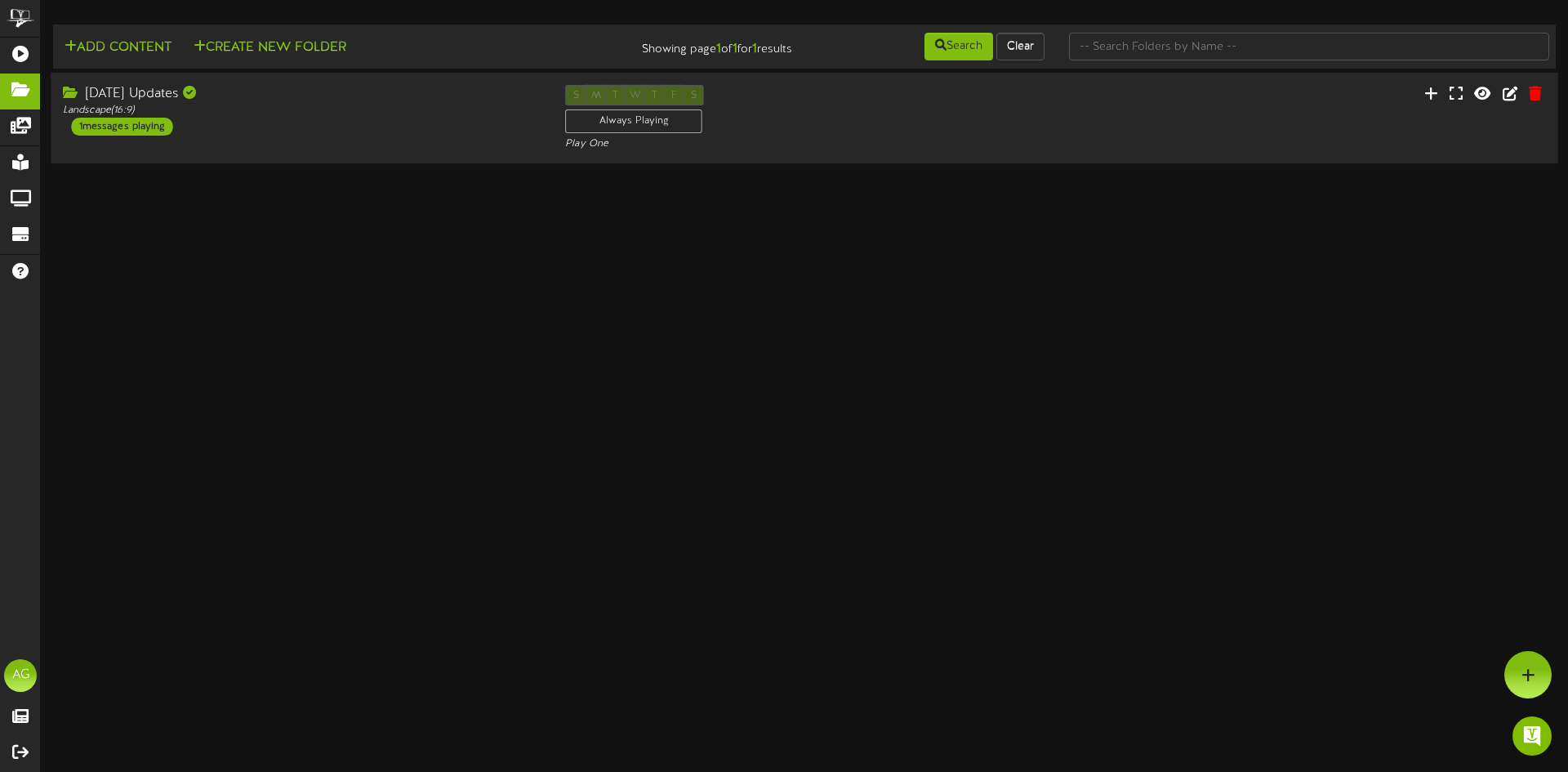
click at [238, 132] on div "[DATE] Updates Landscape ( 16:9 ) 1 messages playing" at bounding box center [301, 110] width 503 height 51
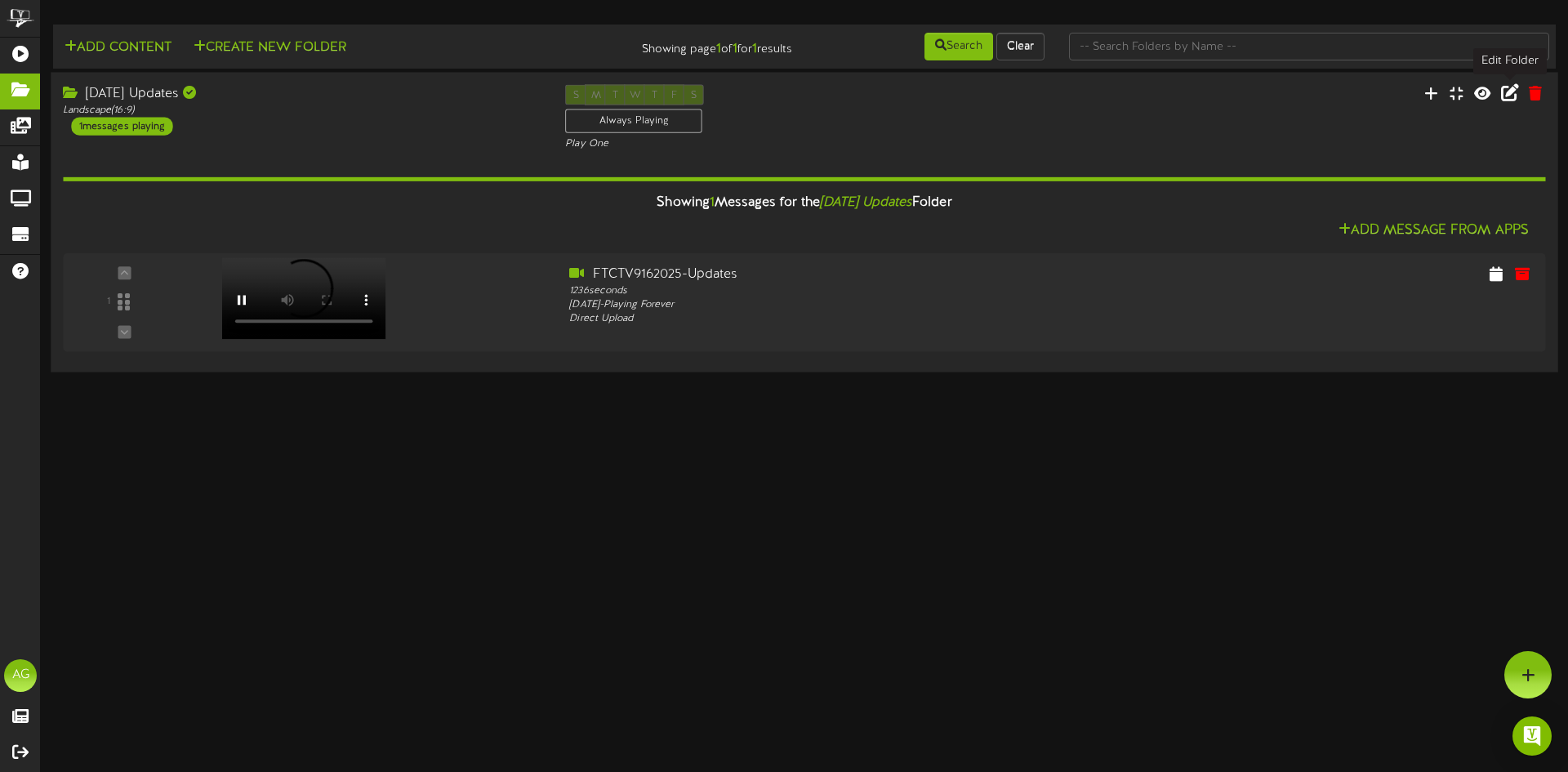
click at [1504, 96] on icon at bounding box center [1510, 92] width 18 height 18
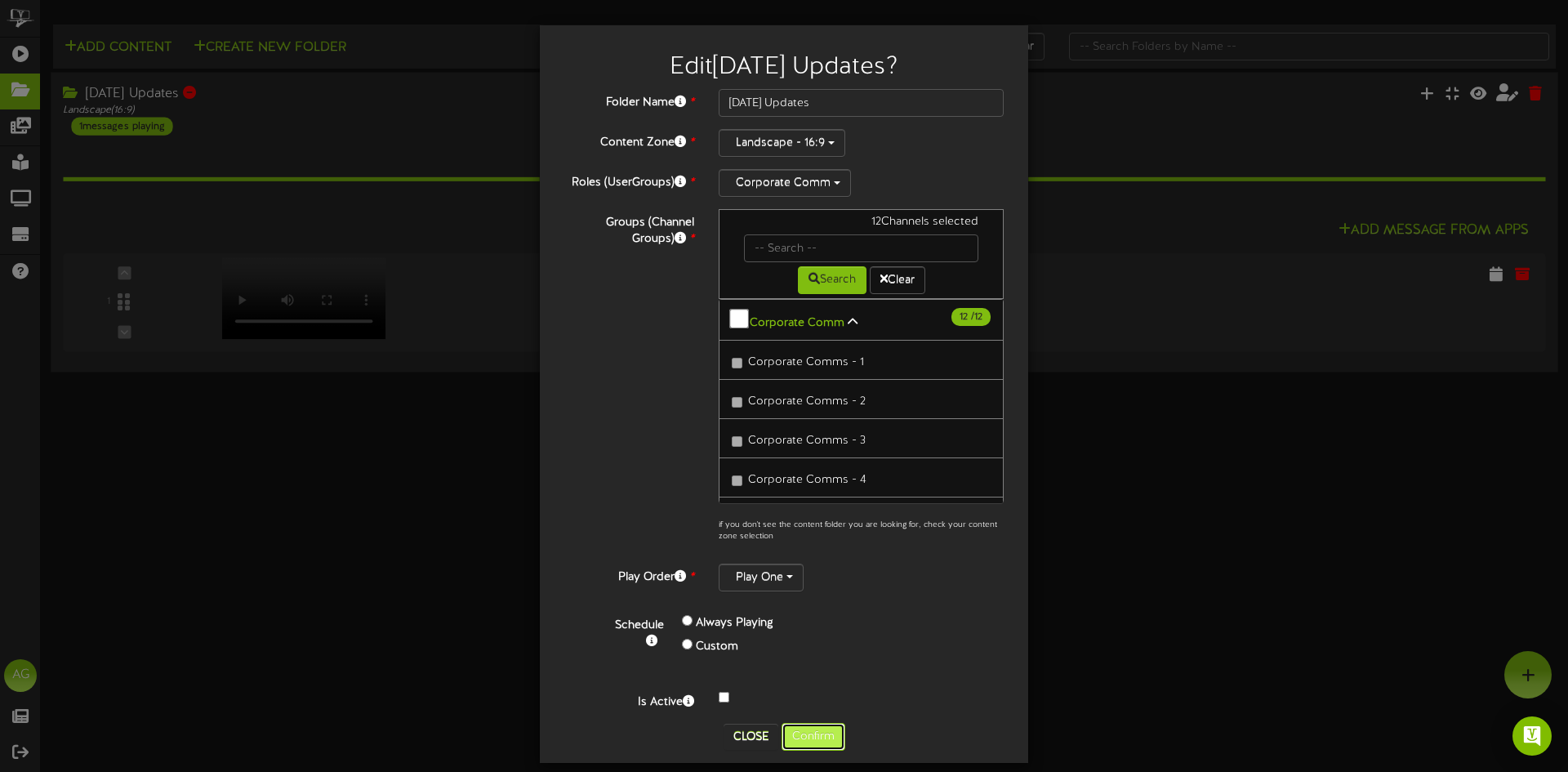
click at [793, 729] on button "Confirm" at bounding box center [813, 737] width 64 height 28
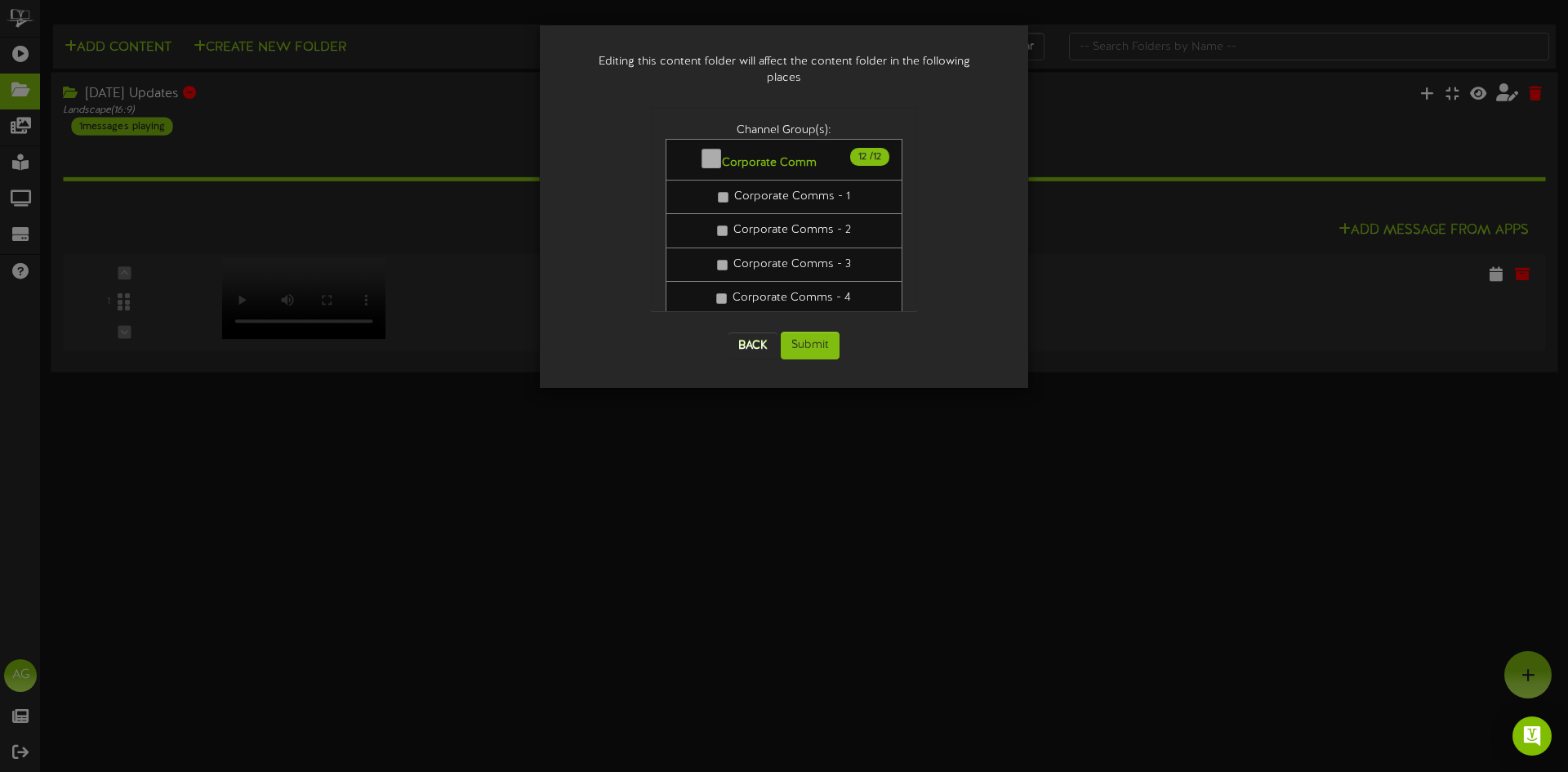
click at [786, 352] on div "Back Submit" at bounding box center [785, 345] width 269 height 60
click at [809, 343] on button "Submit" at bounding box center [811, 345] width 59 height 28
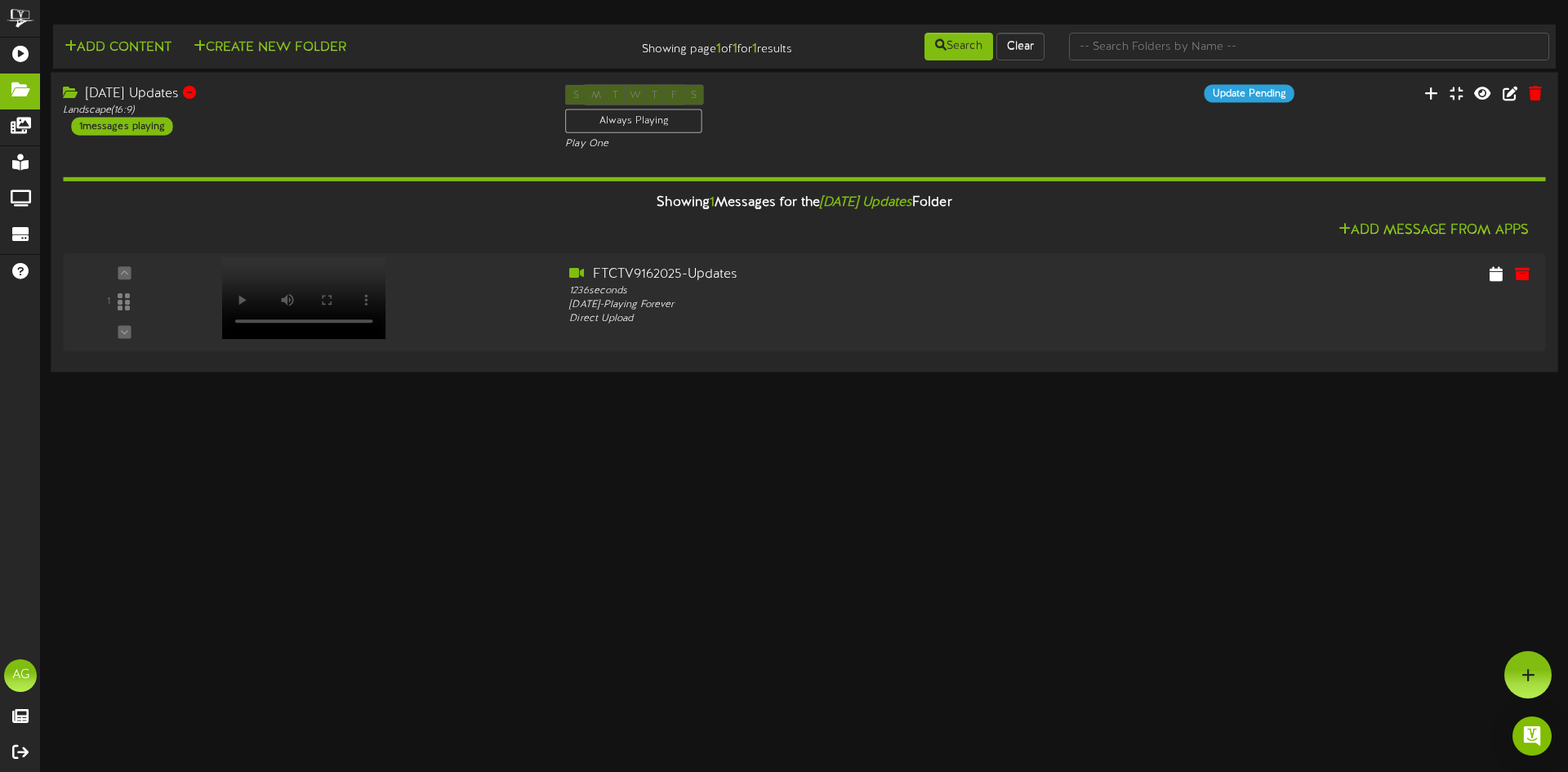
click at [952, 106] on div "S M T W T F S Always Playing Play One" at bounding box center [804, 117] width 503 height 67
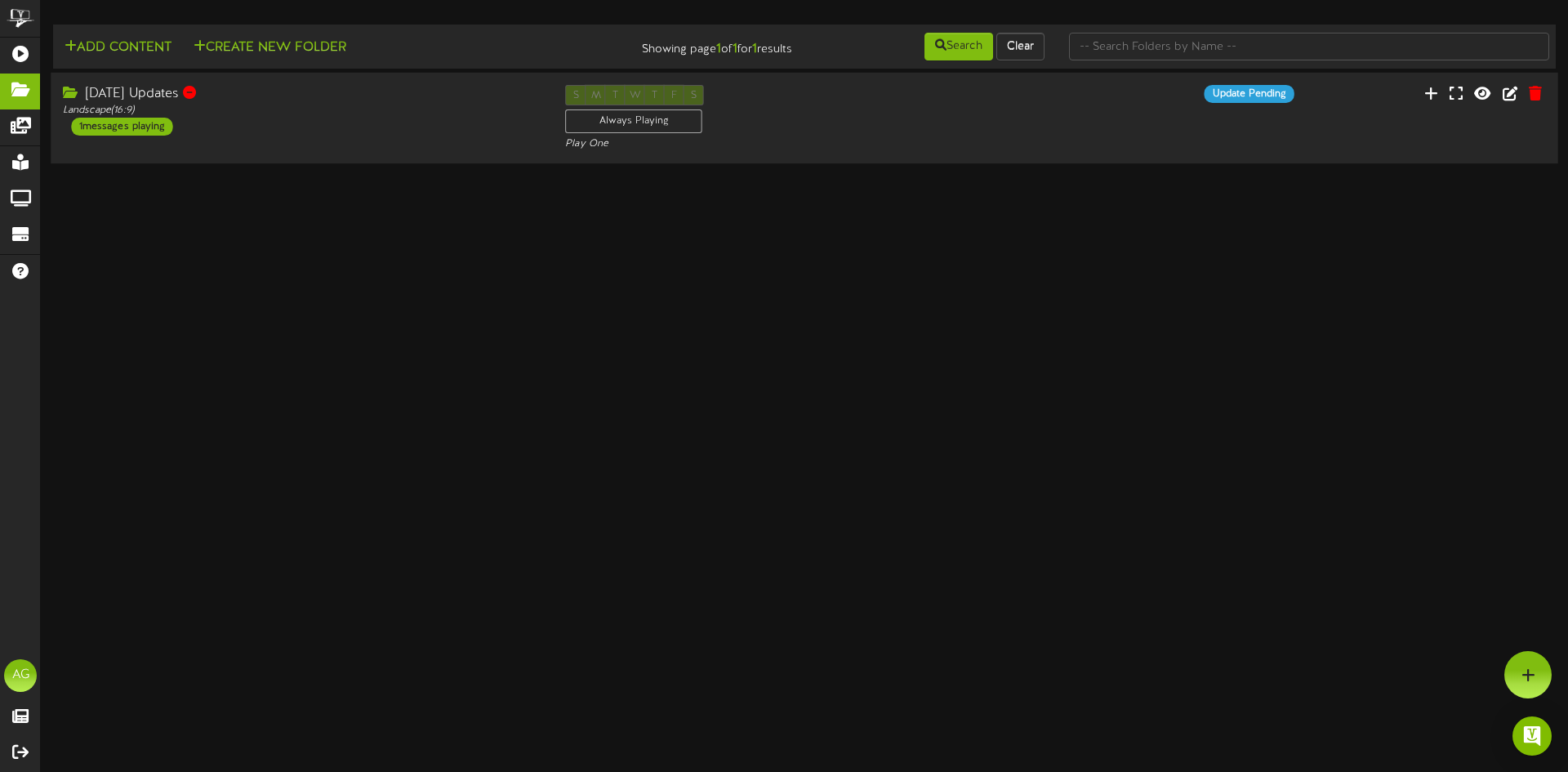
click at [956, 109] on div "S M T W T F S Always Playing Play One" at bounding box center [804, 118] width 503 height 67
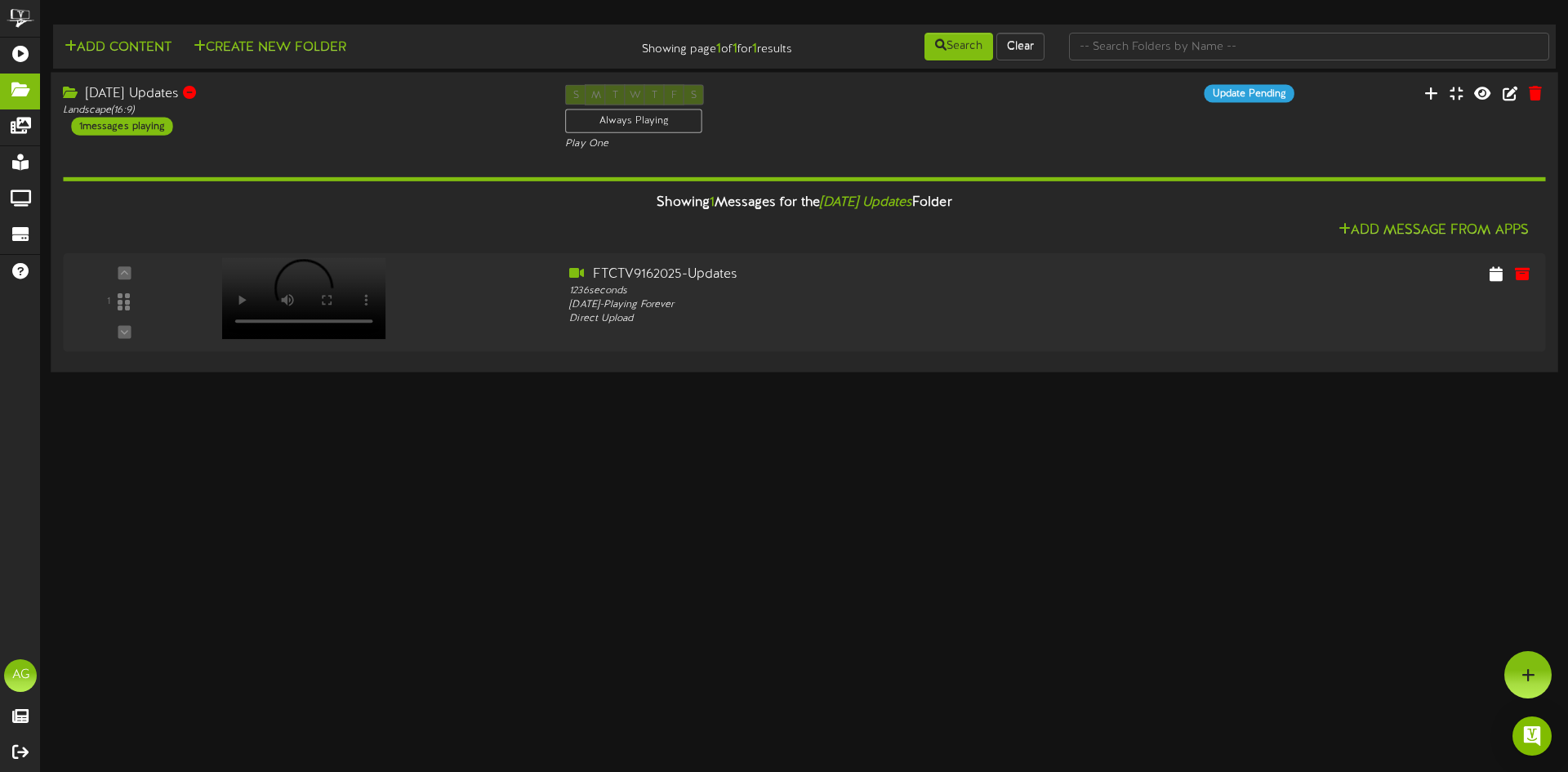
click at [869, 106] on div "S M T W T F S Always Playing Play One" at bounding box center [804, 117] width 503 height 67
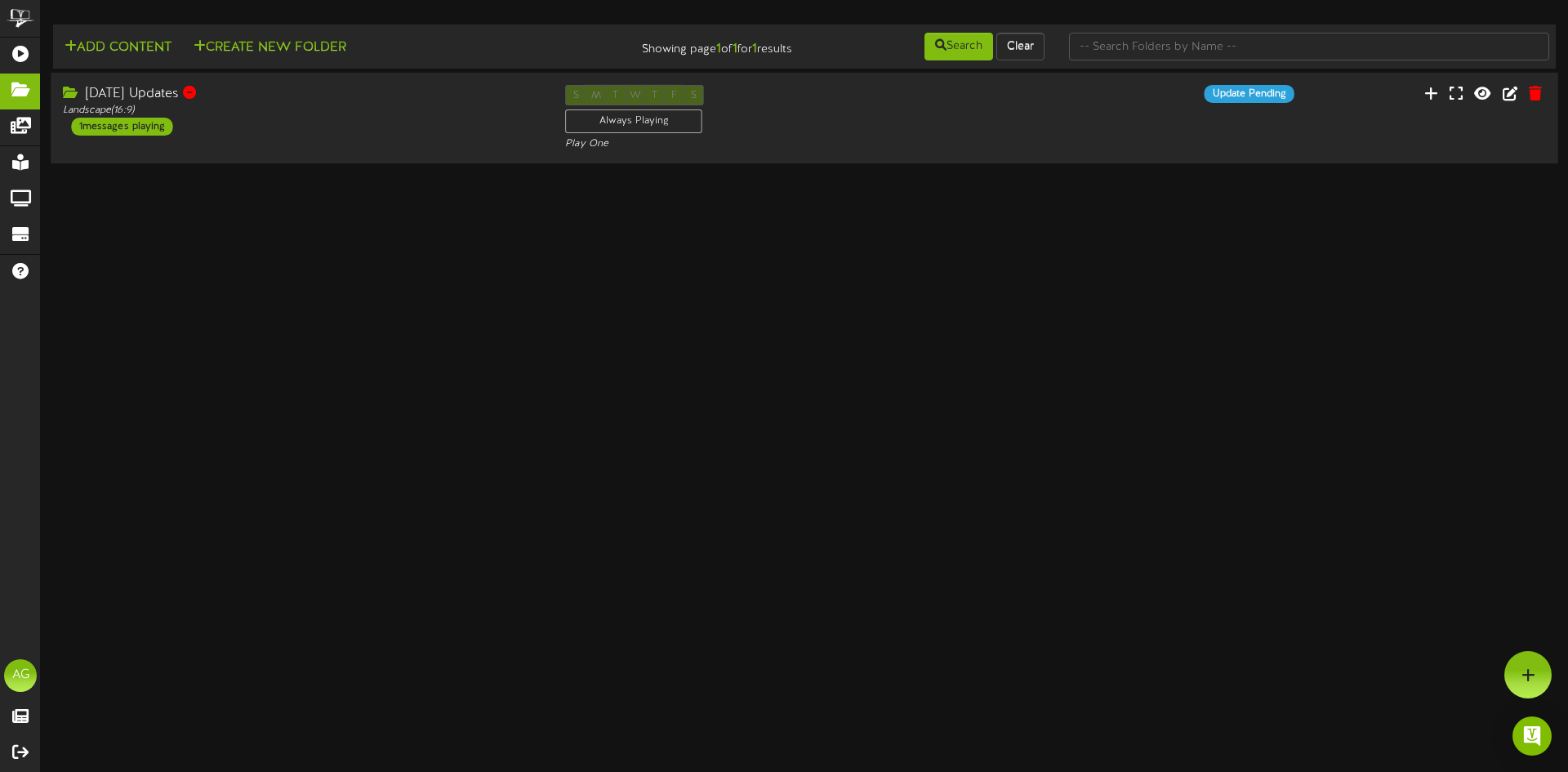
click at [869, 106] on div "S M T W T F S Always Playing Play One" at bounding box center [804, 118] width 503 height 67
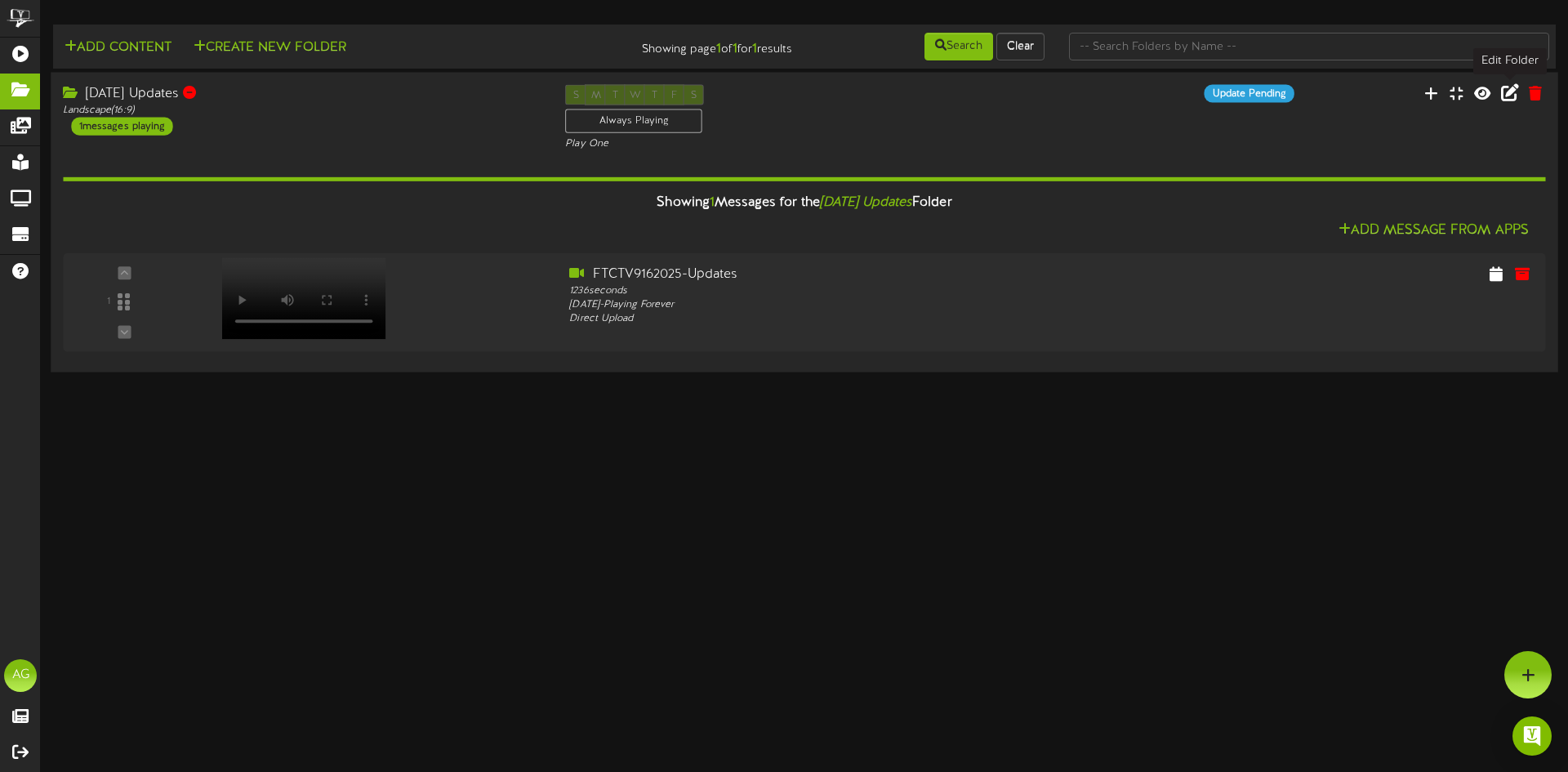
click at [1512, 99] on icon at bounding box center [1510, 92] width 18 height 18
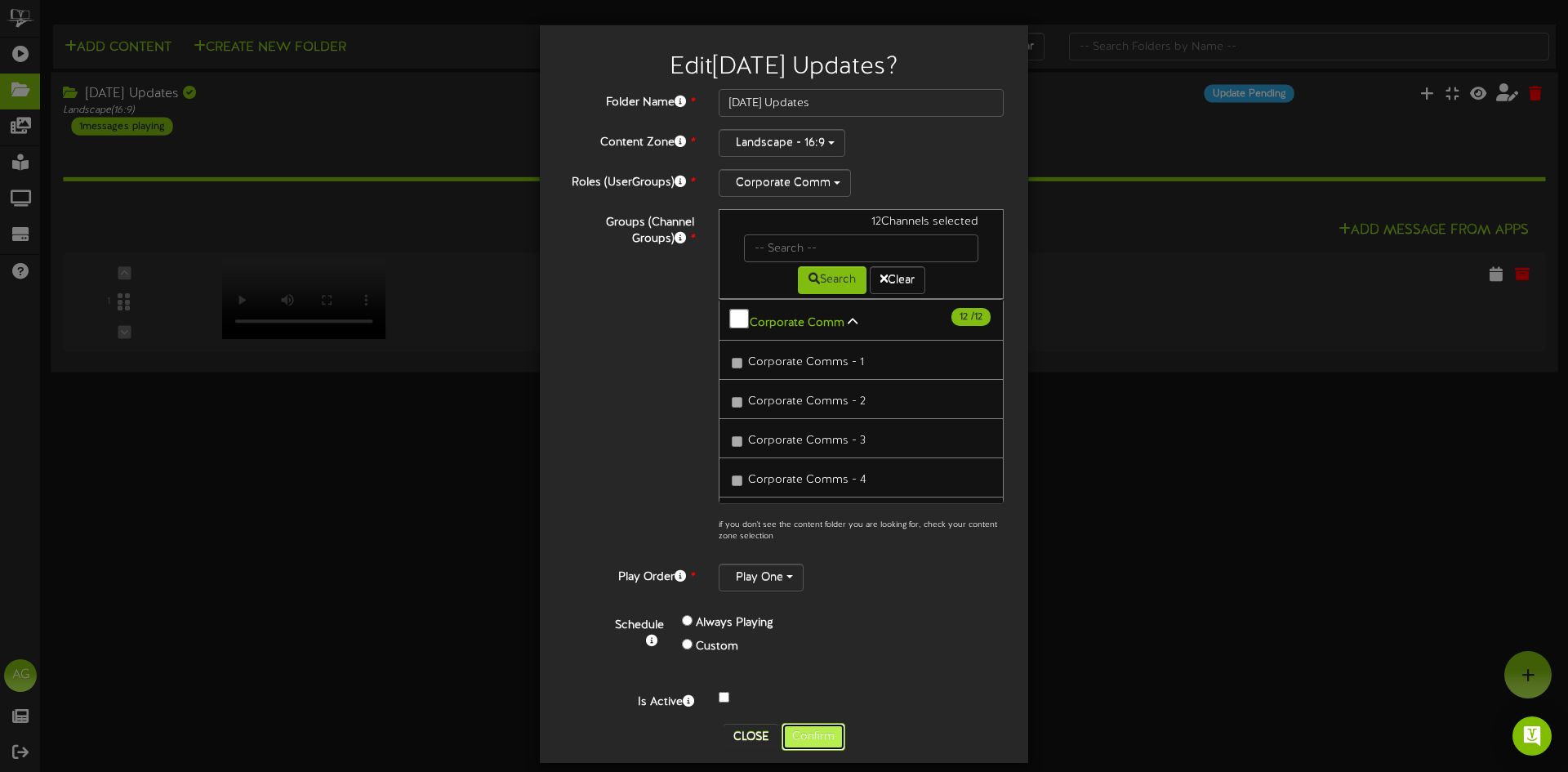
click at [801, 732] on button "Confirm" at bounding box center [813, 737] width 64 height 28
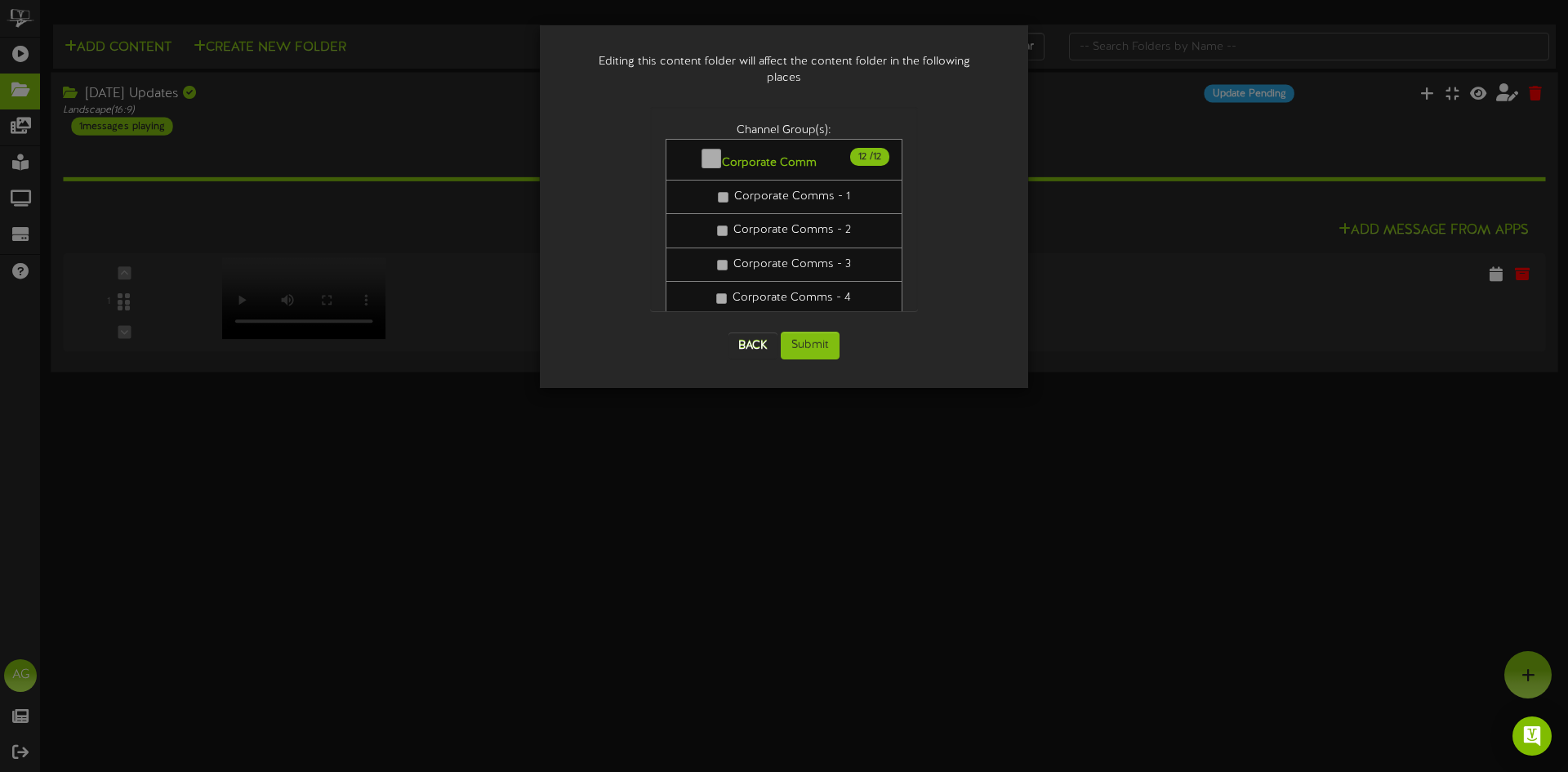
click at [843, 333] on div "Back Submit" at bounding box center [785, 345] width 269 height 60
click at [815, 341] on button "Submit" at bounding box center [811, 345] width 59 height 28
